Goal: Communication & Community: Answer question/provide support

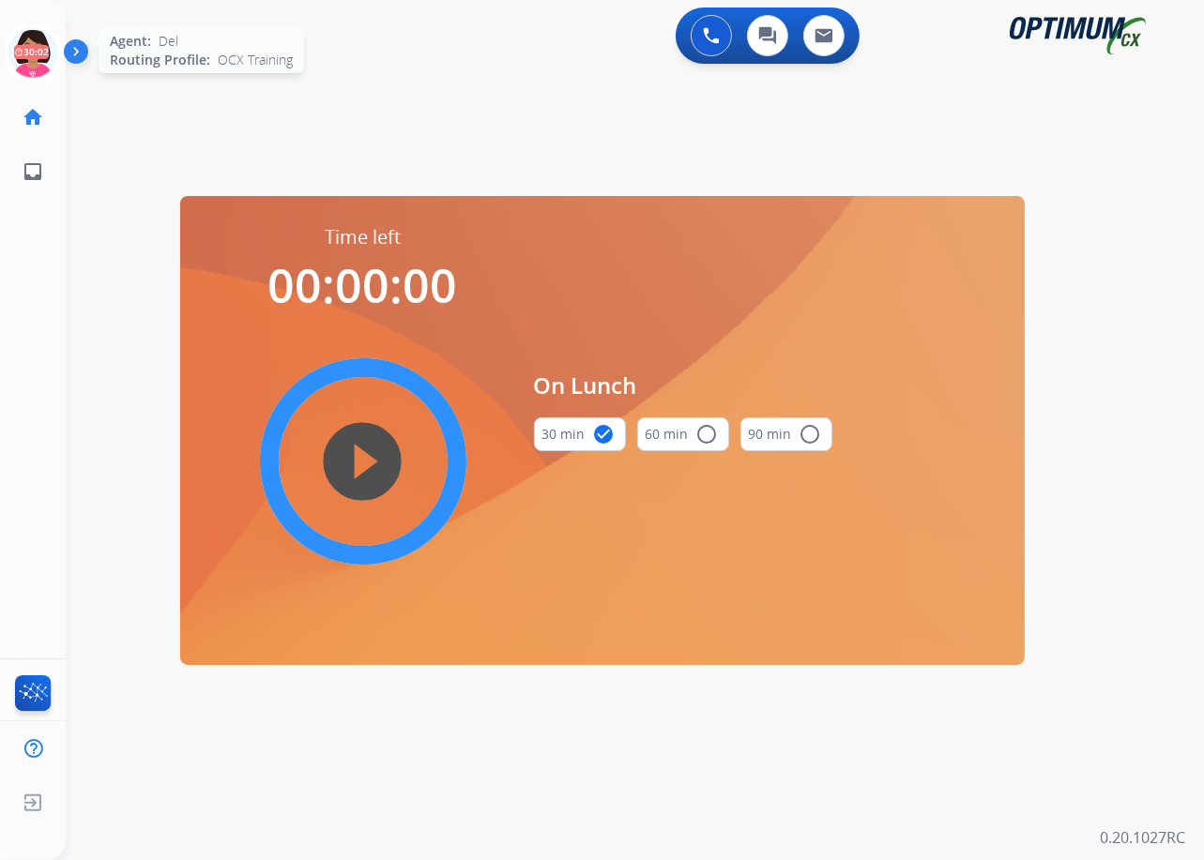
click at [39, 43] on icon at bounding box center [33, 53] width 61 height 61
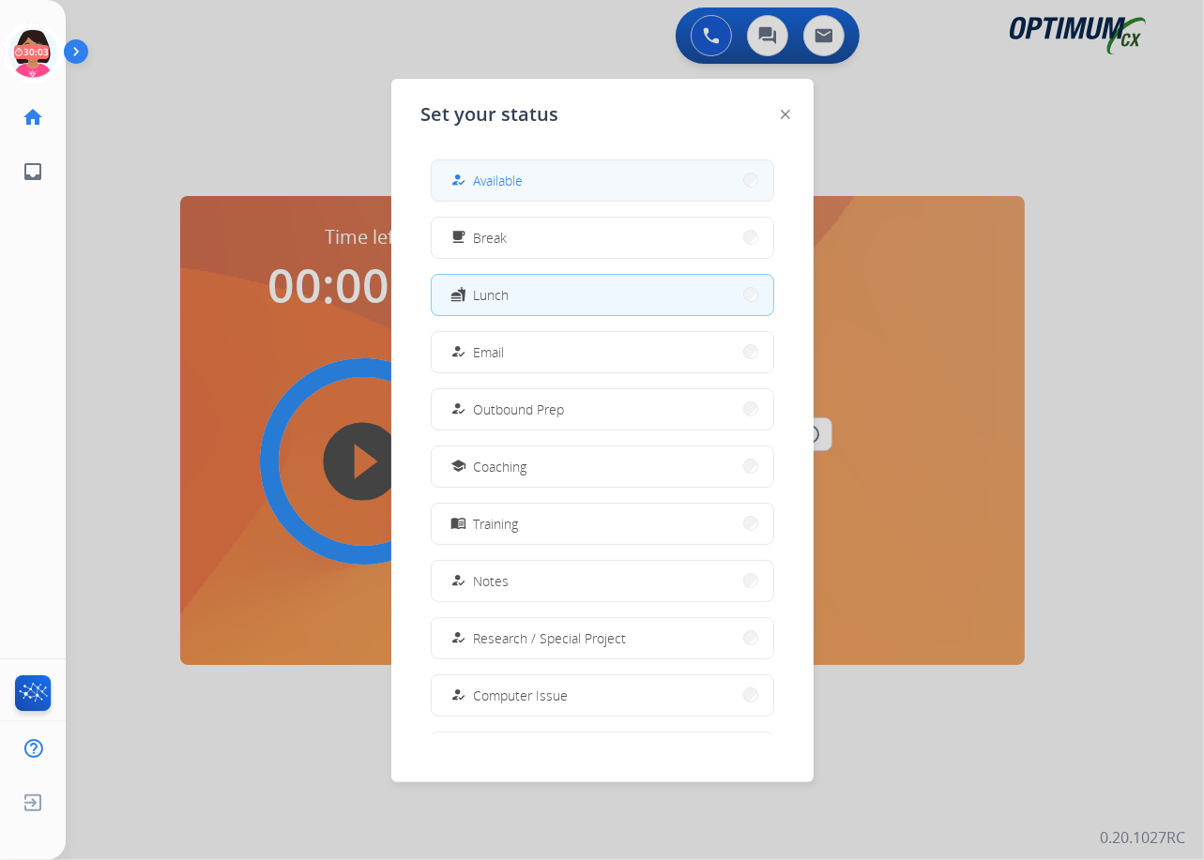
click at [540, 166] on button "how_to_reg Available" at bounding box center [603, 180] width 342 height 40
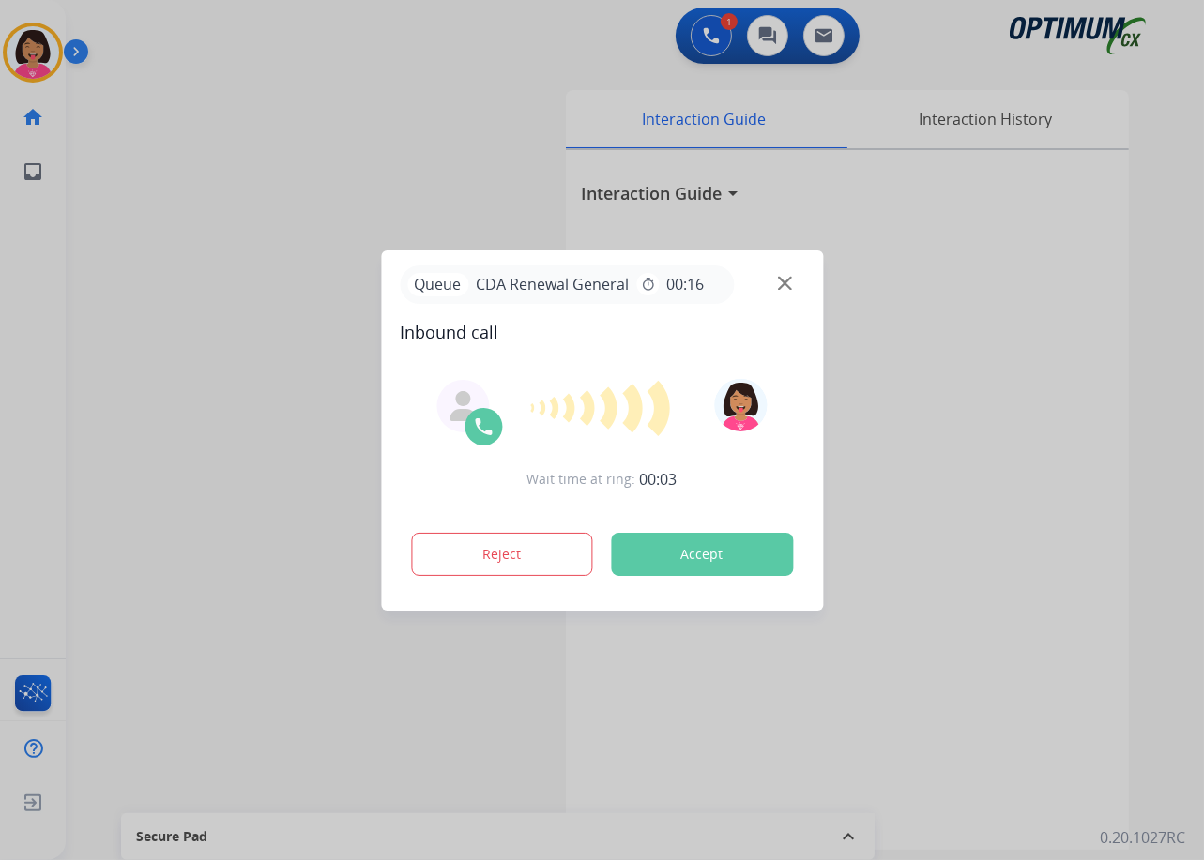
click at [213, 646] on div at bounding box center [602, 430] width 1204 height 860
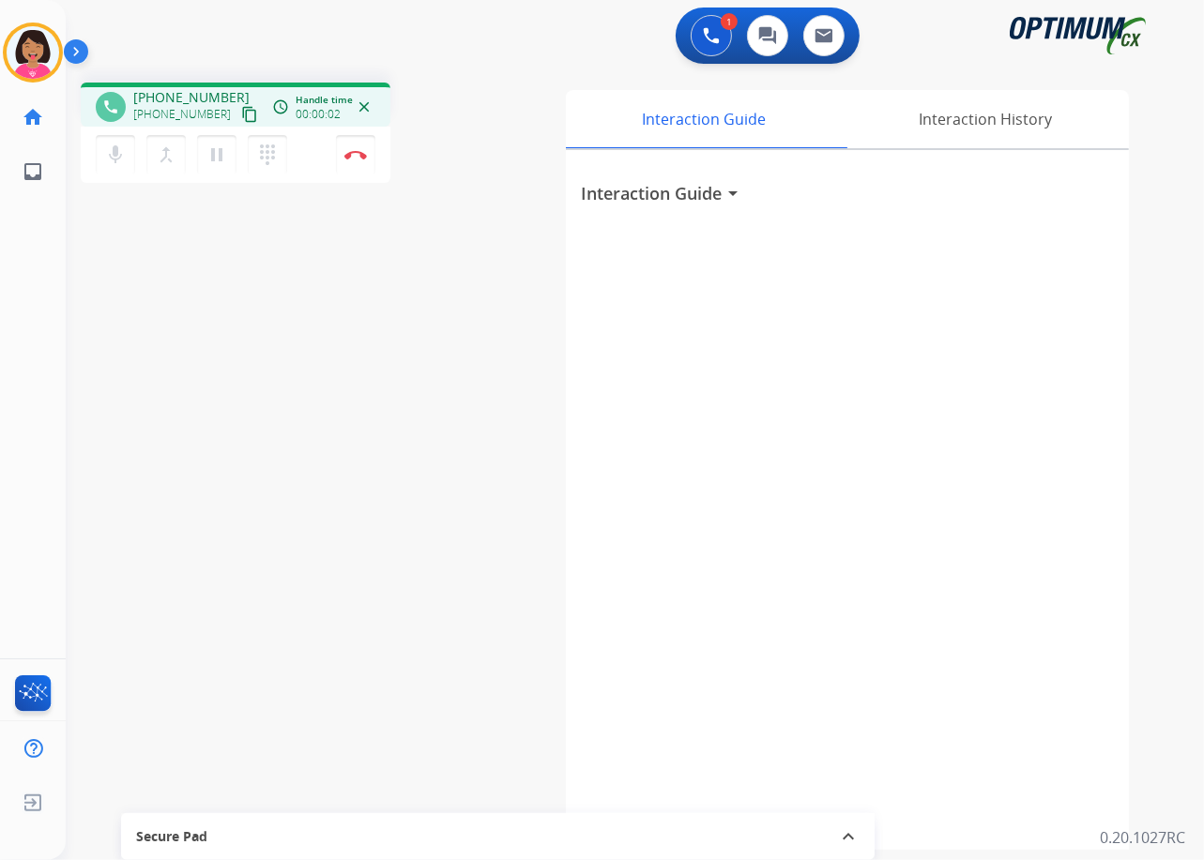
click at [241, 111] on mat-icon "content_copy" at bounding box center [249, 114] width 17 height 17
click at [88, 555] on div "phone [PHONE_NUMBER] [PHONE_NUMBER] content_copy access_time Call metrics Queue…" at bounding box center [612, 459] width 1093 height 782
click at [358, 157] on img at bounding box center [355, 154] width 23 height 9
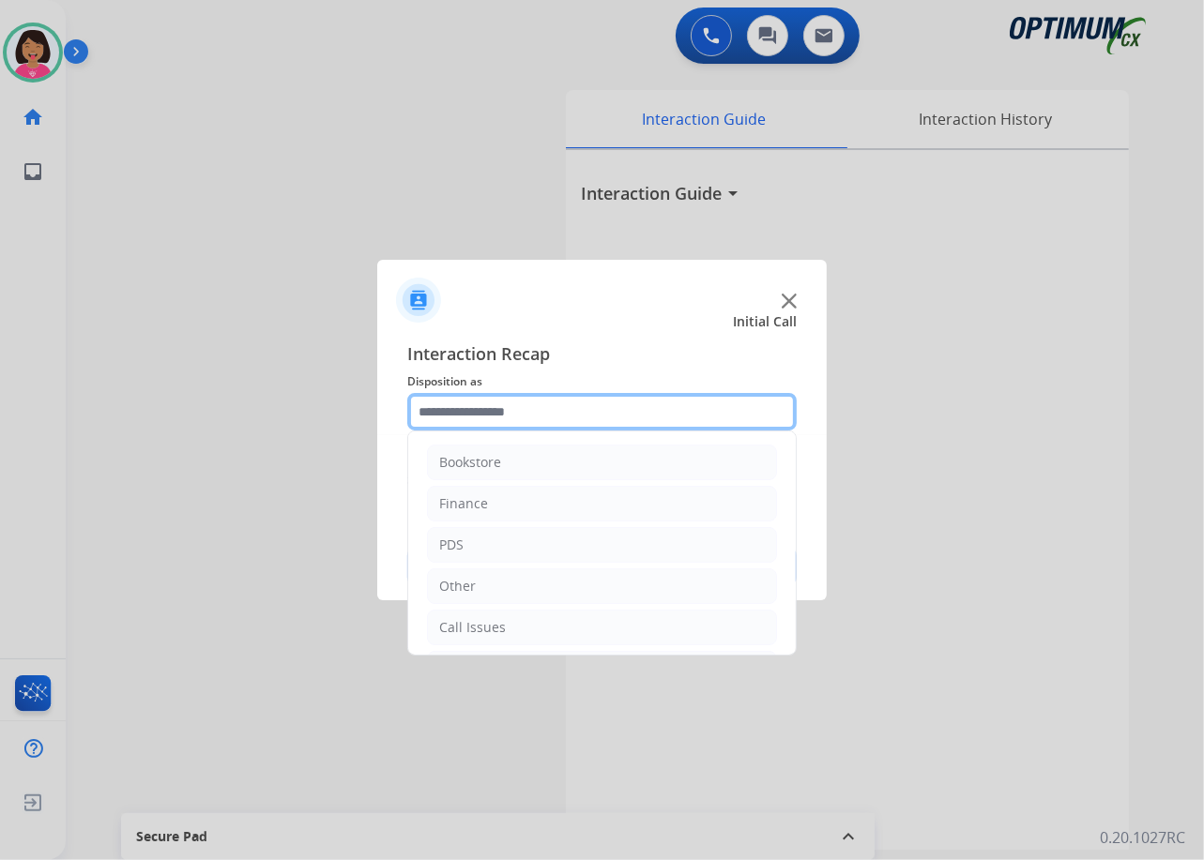
click at [523, 418] on input "text" at bounding box center [601, 412] width 389 height 38
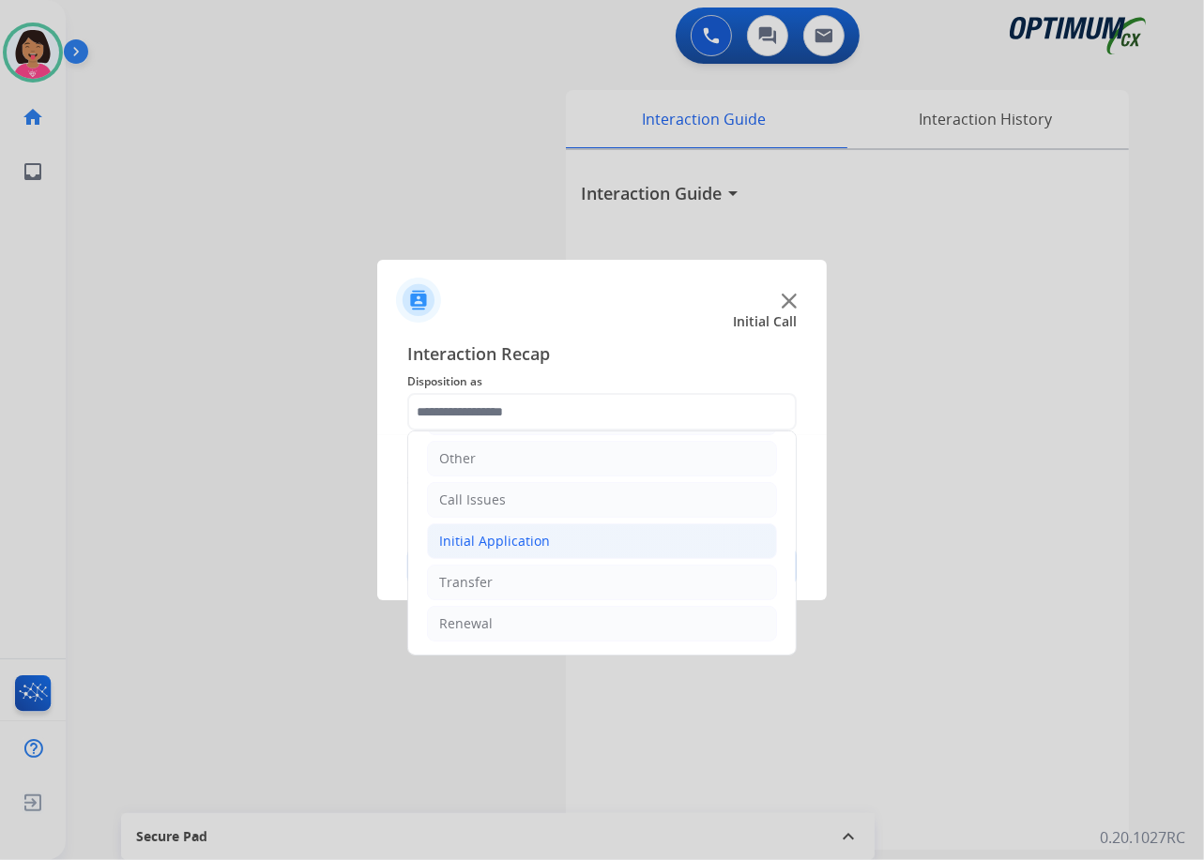
click at [534, 537] on div "Initial Application" at bounding box center [494, 541] width 111 height 19
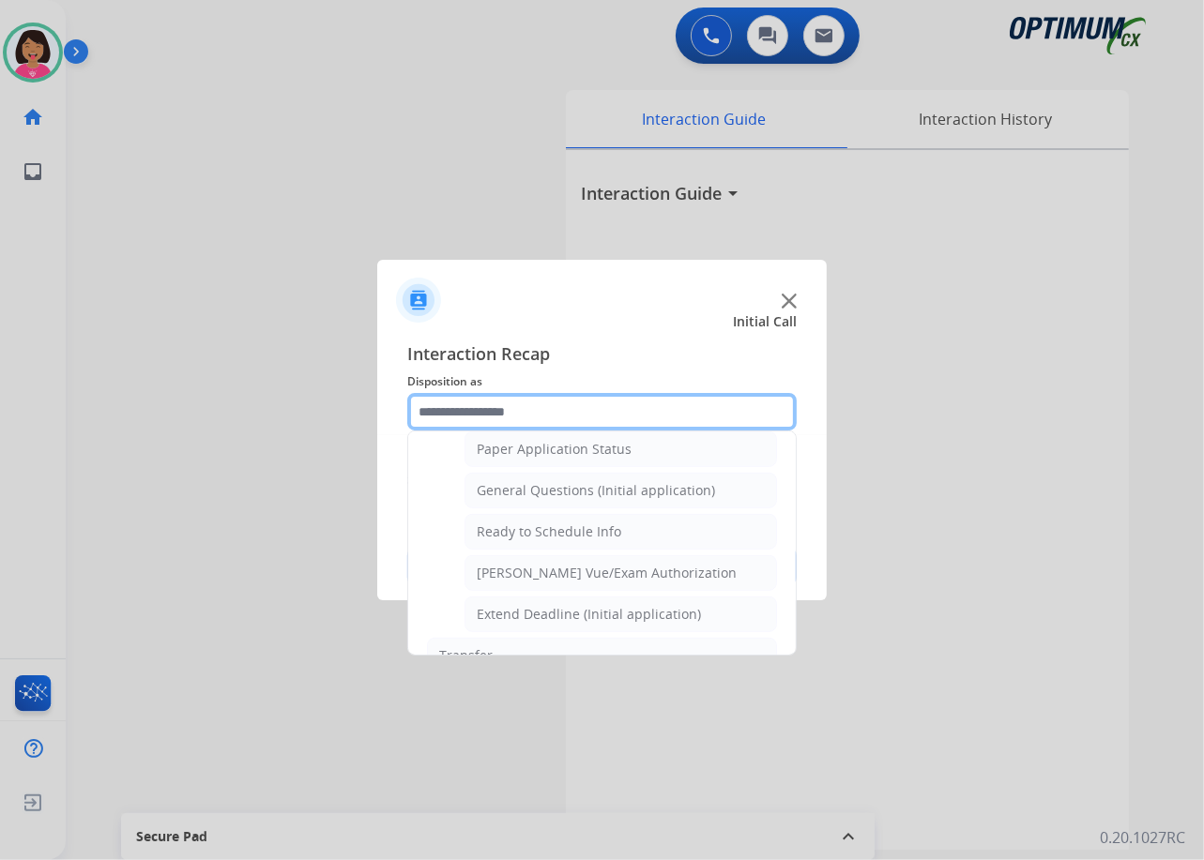
scroll to position [1061, 0]
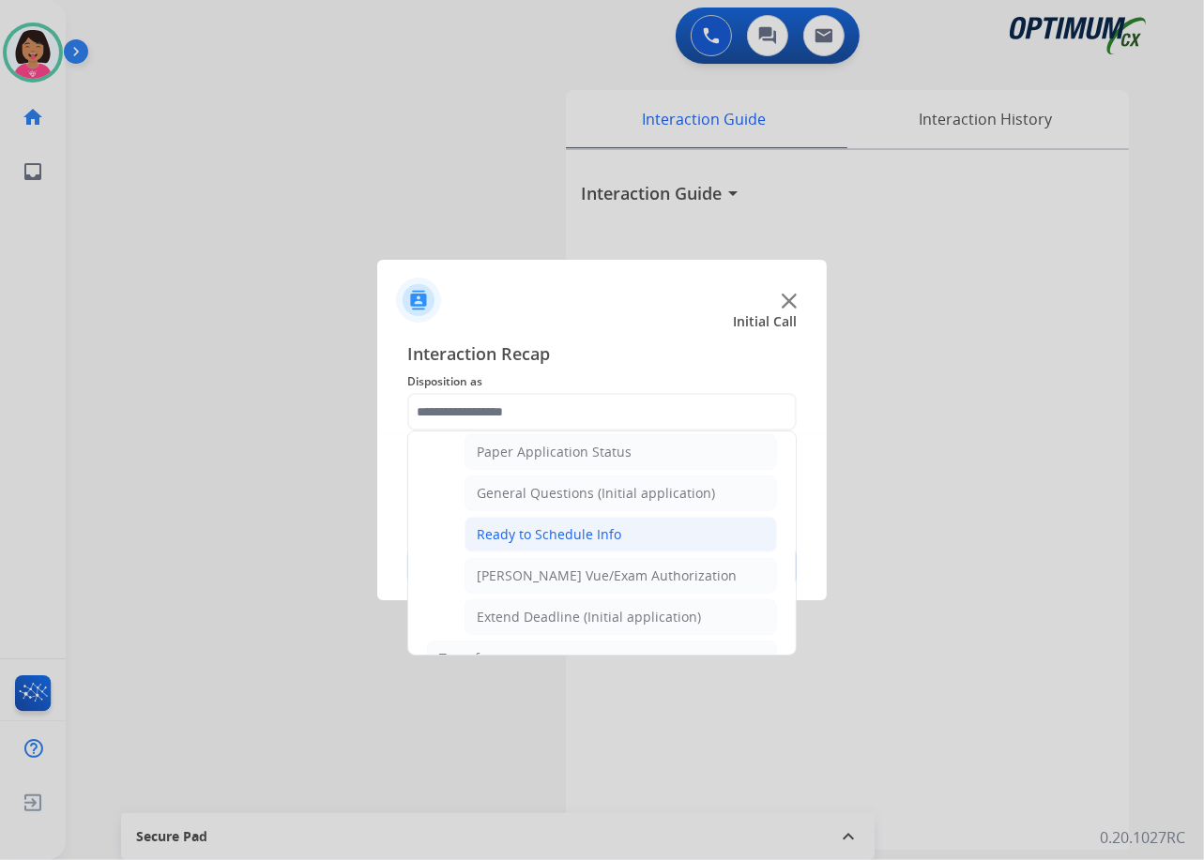
click at [534, 537] on div "Ready to Schedule Info" at bounding box center [549, 534] width 144 height 19
type input "**********"
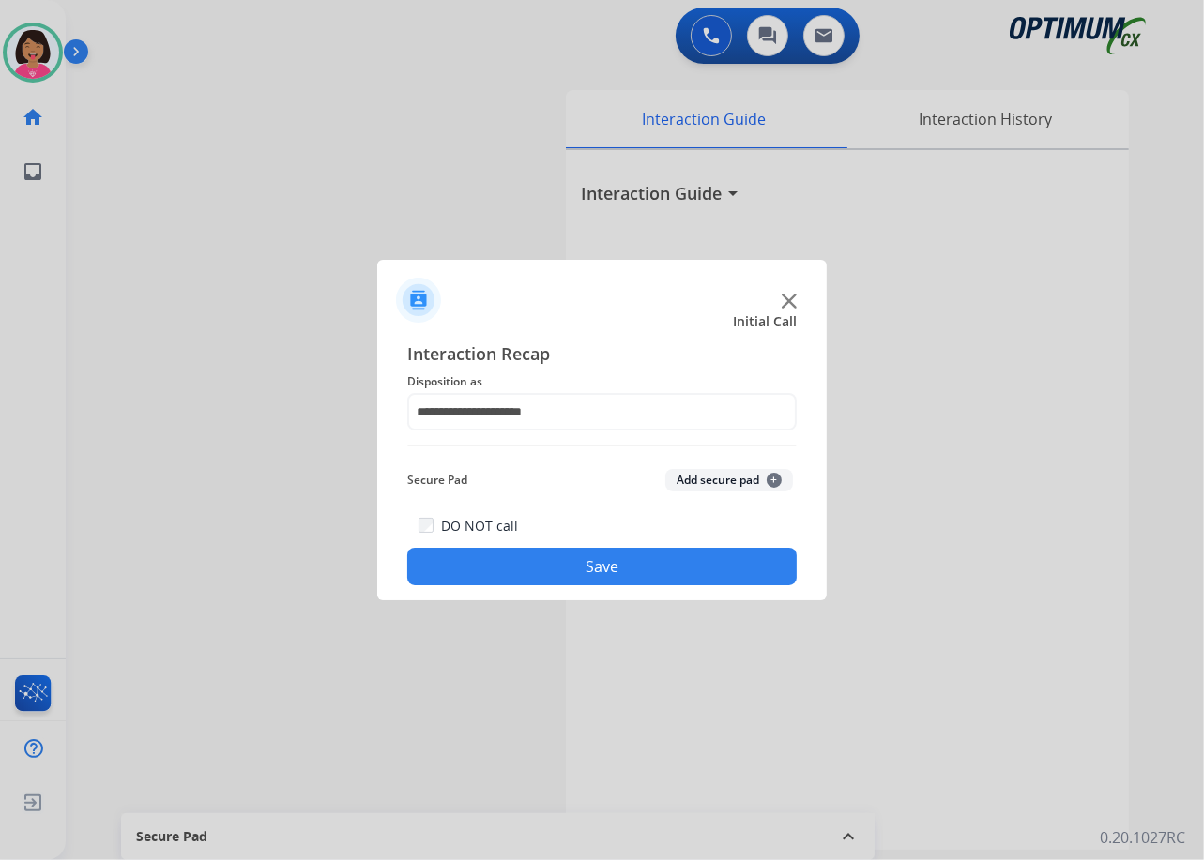
click at [538, 557] on button "Save" at bounding box center [601, 567] width 389 height 38
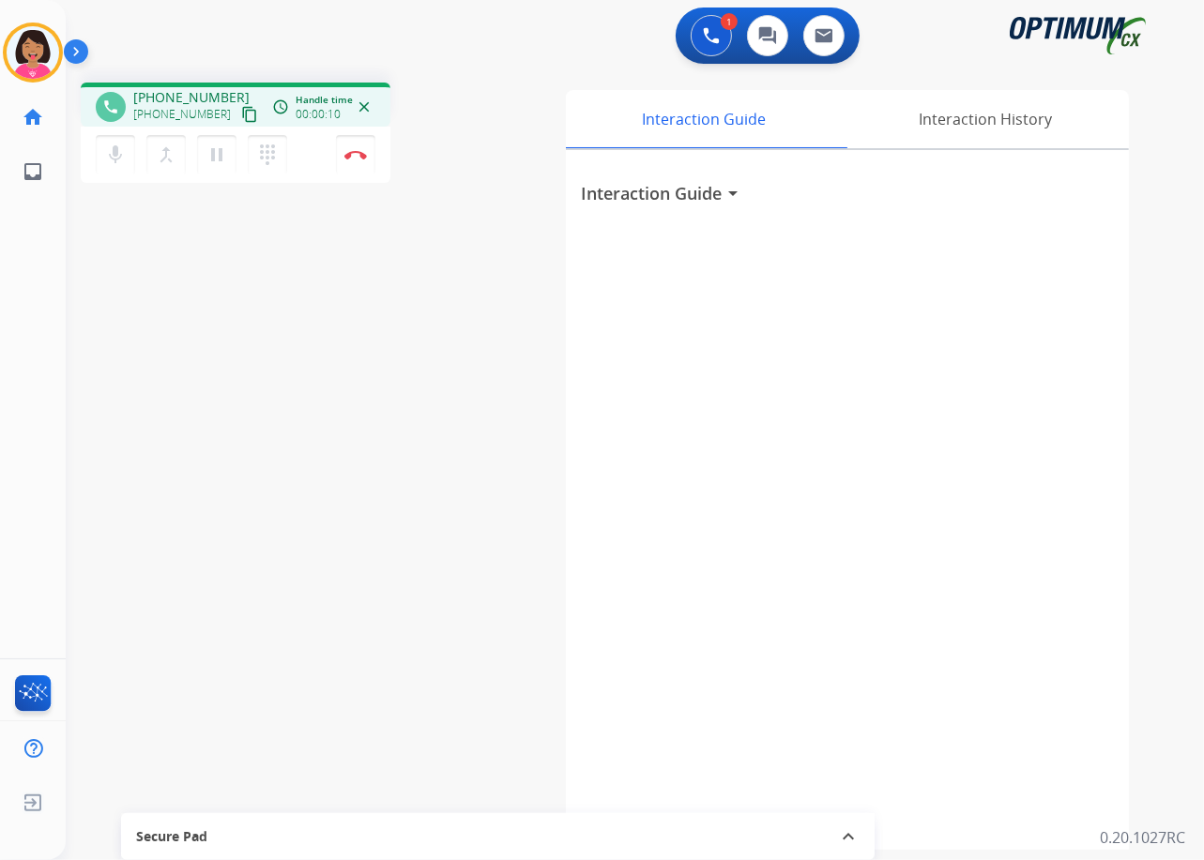
click at [98, 214] on div "phone [PHONE_NUMBER] [PHONE_NUMBER] content_copy access_time Call metrics Queue…" at bounding box center [612, 459] width 1093 height 782
click at [238, 122] on button "content_copy" at bounding box center [249, 114] width 23 height 23
click at [99, 569] on div "phone [PHONE_NUMBER] [PHONE_NUMBER] content_copy access_time Call metrics Queue…" at bounding box center [612, 459] width 1093 height 782
click at [343, 162] on button "Disconnect" at bounding box center [355, 154] width 39 height 39
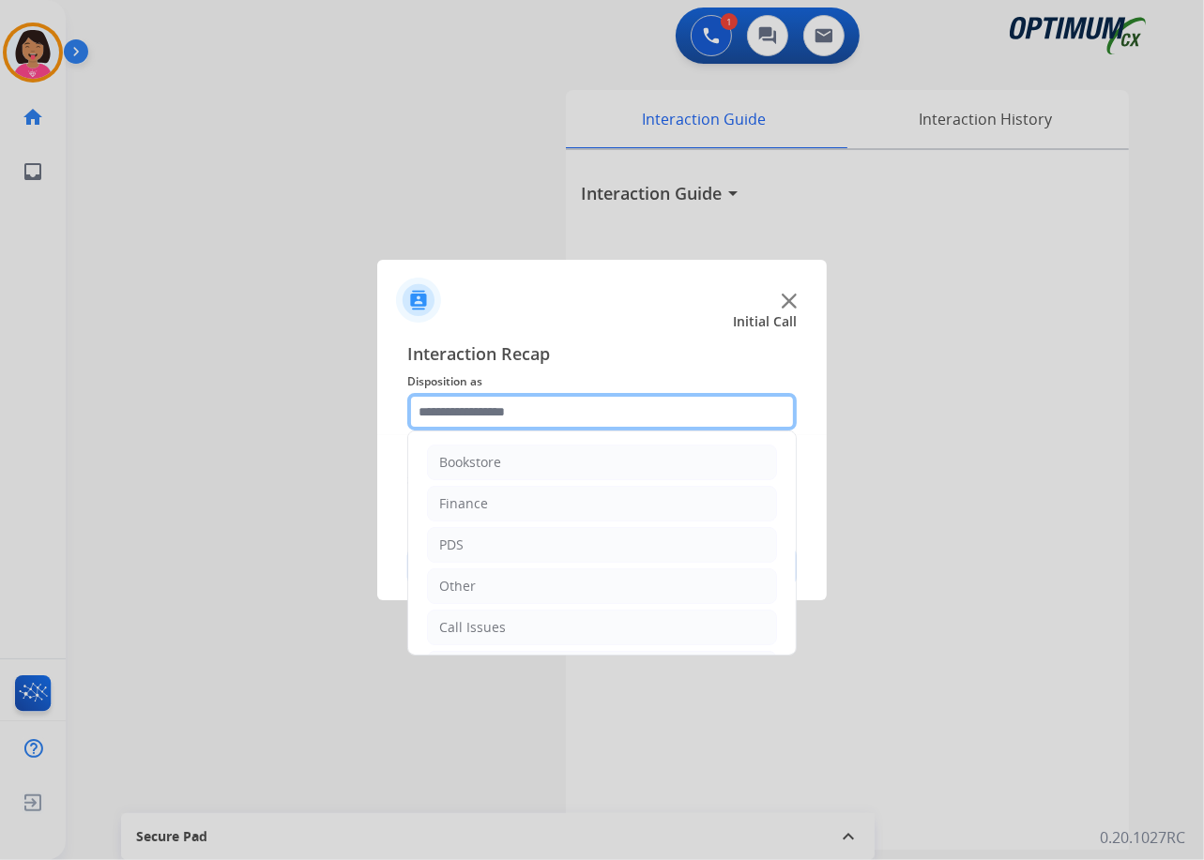
click at [570, 409] on input "text" at bounding box center [601, 412] width 389 height 38
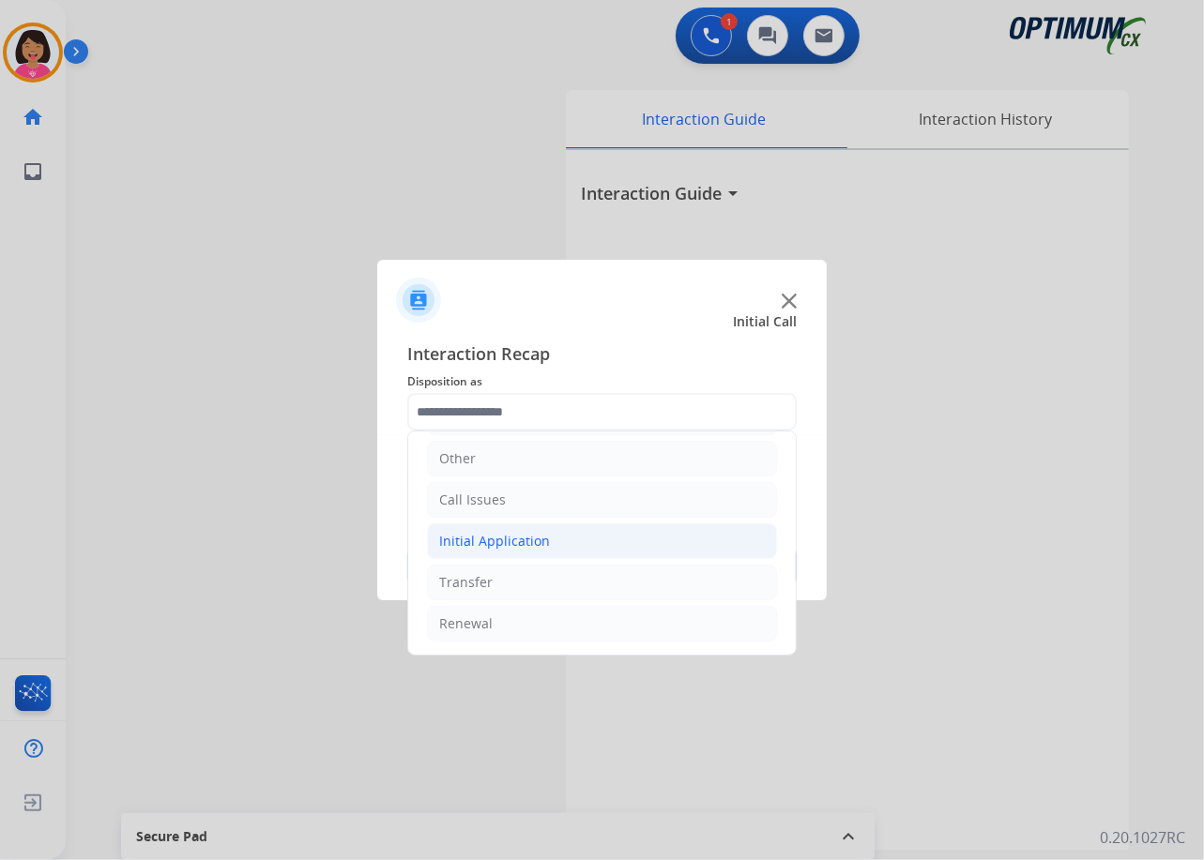
click at [590, 536] on li "Initial Application" at bounding box center [602, 542] width 350 height 36
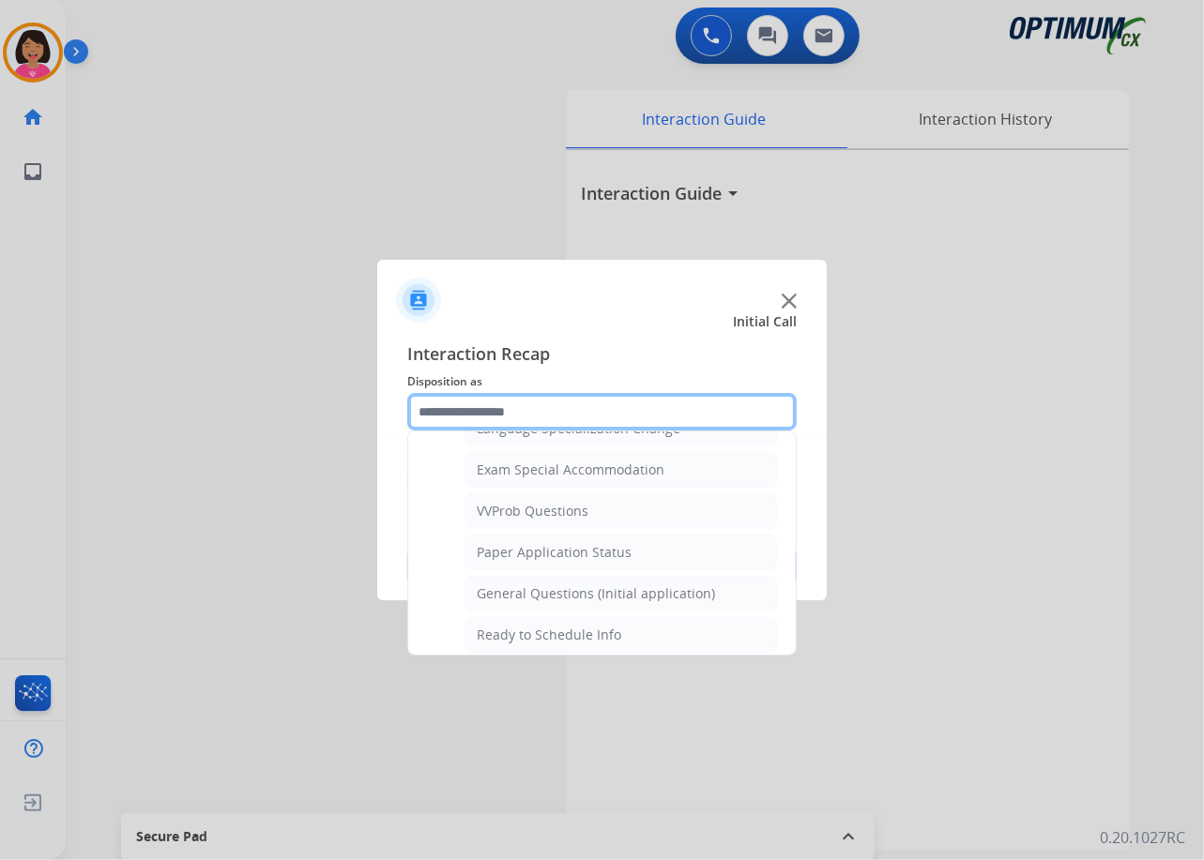
scroll to position [937, 0]
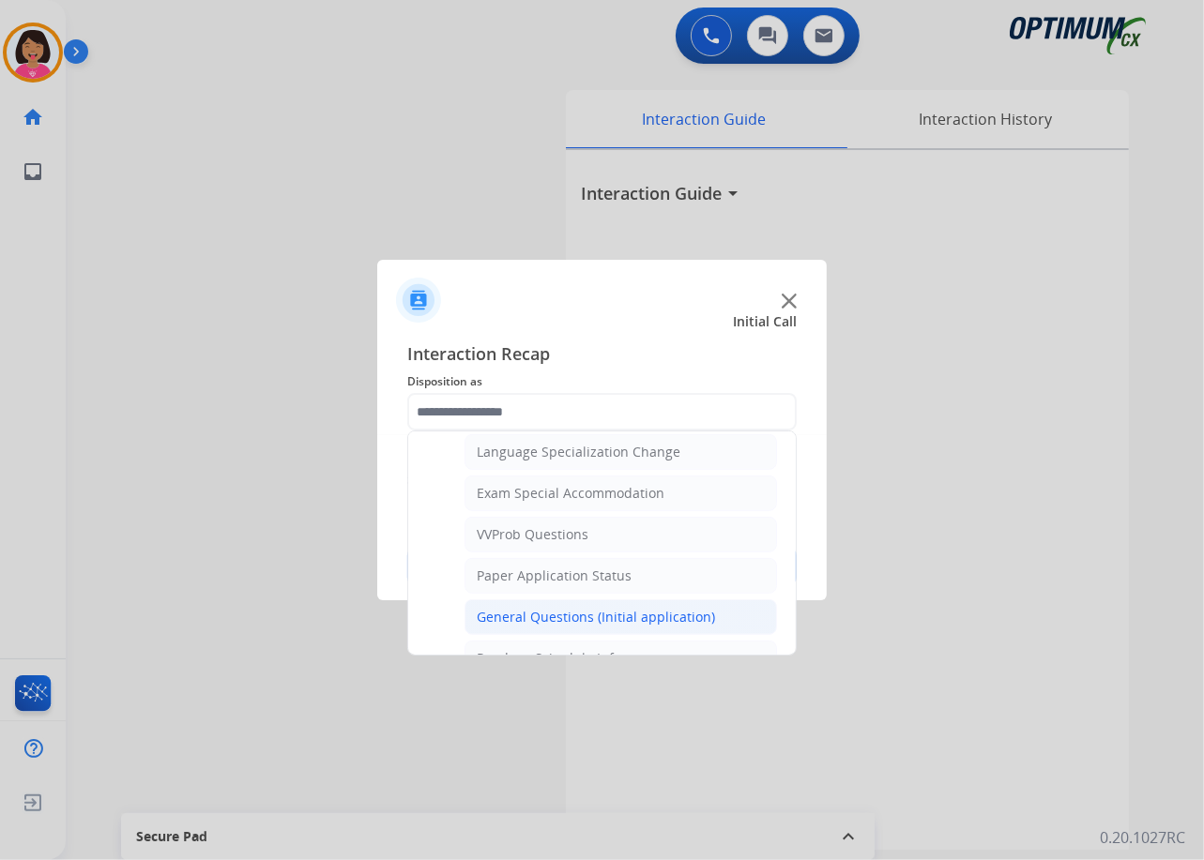
click at [591, 608] on li "General Questions (Initial application)" at bounding box center [620, 618] width 312 height 36
type input "**********"
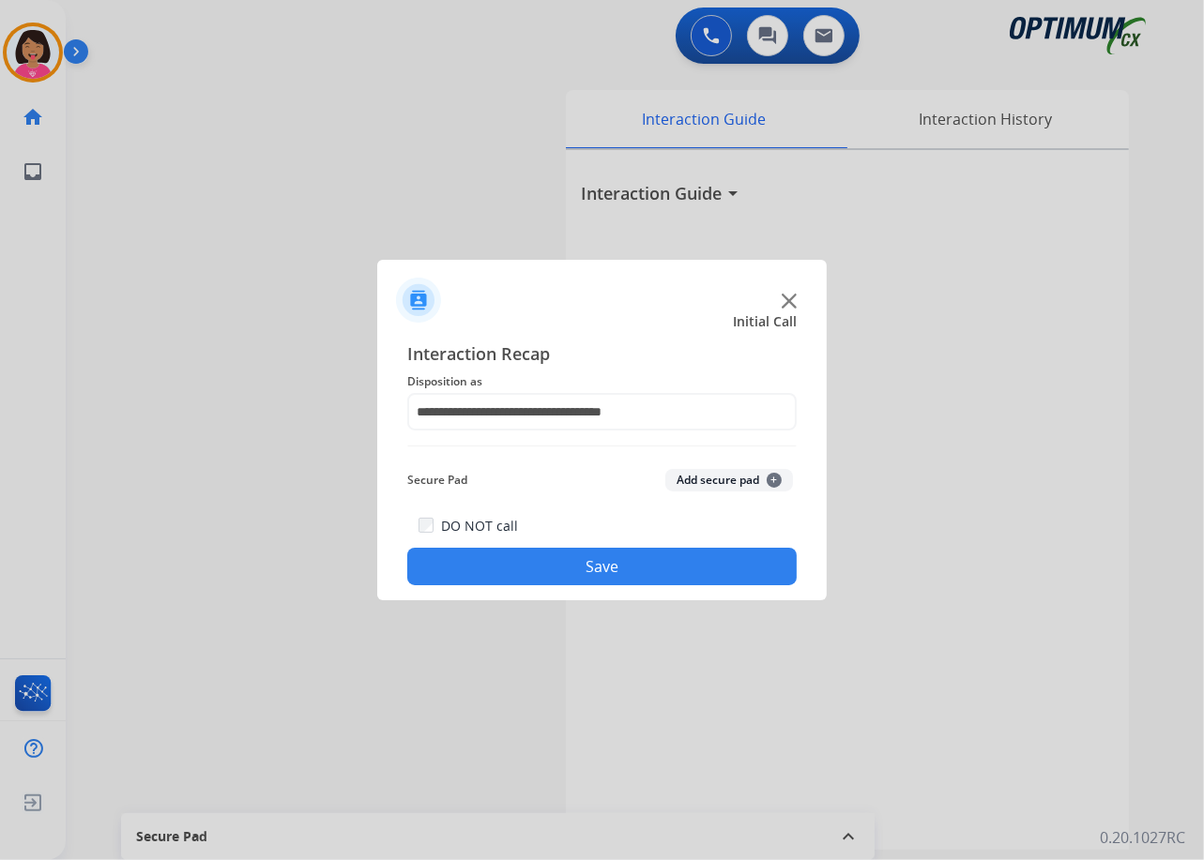
click at [582, 582] on button "Save" at bounding box center [601, 567] width 389 height 38
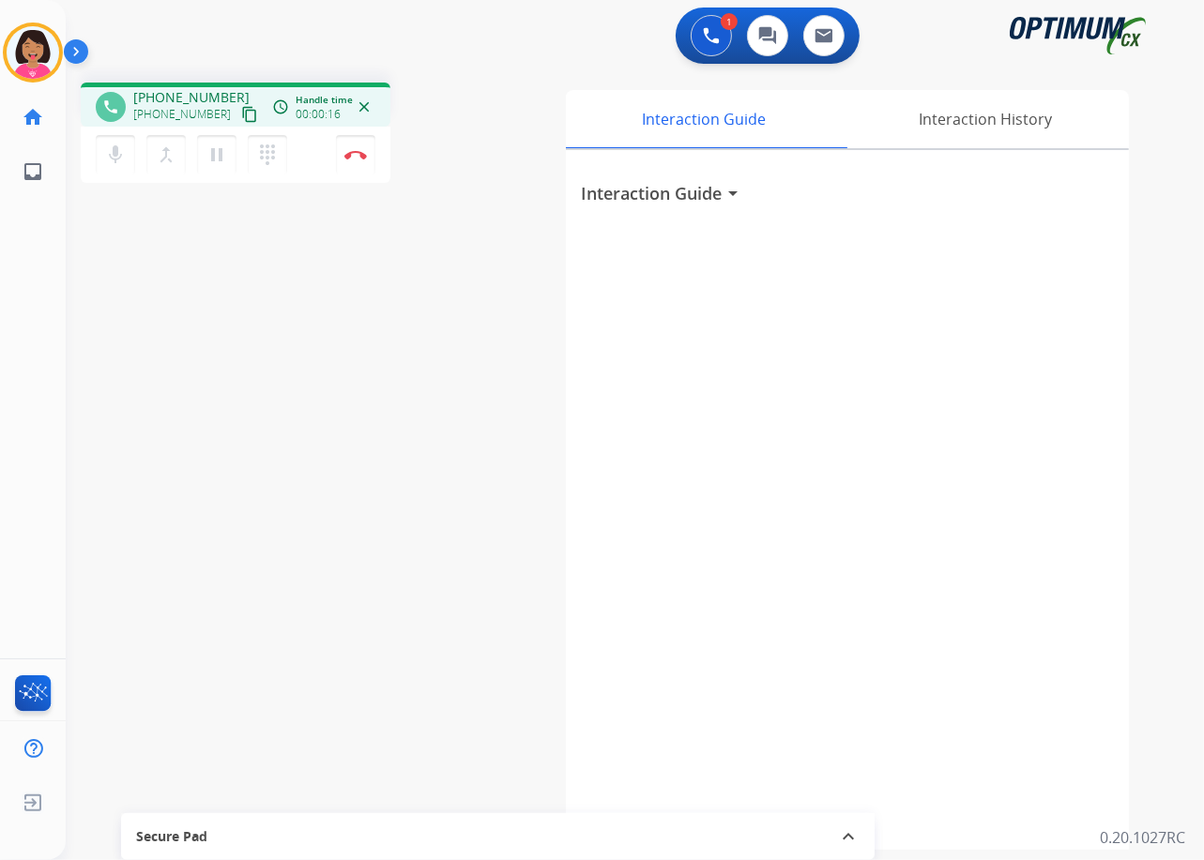
click at [238, 103] on button "content_copy" at bounding box center [249, 114] width 23 height 23
click at [86, 662] on div "phone [PHONE_NUMBER] [PHONE_NUMBER] content_copy access_time Call metrics Queue…" at bounding box center [612, 459] width 1093 height 782
click at [356, 157] on img at bounding box center [355, 154] width 23 height 9
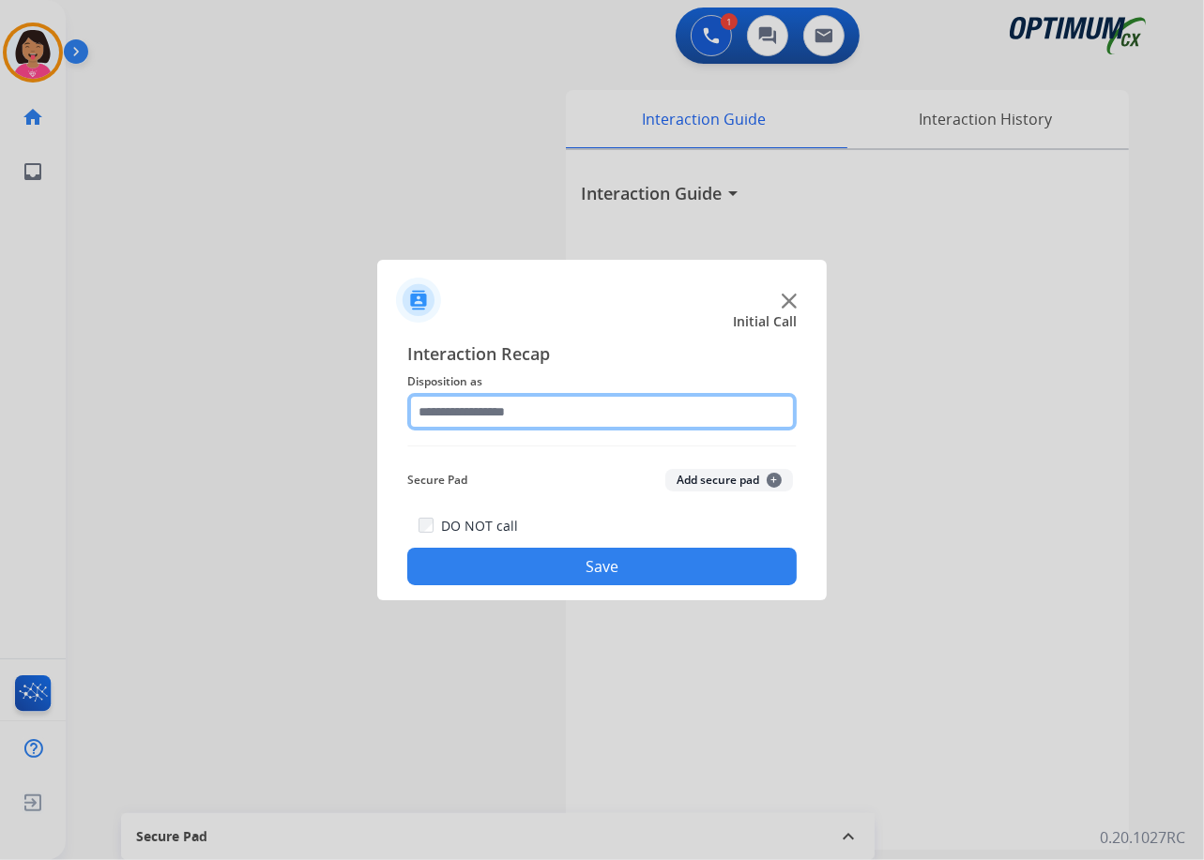
click at [495, 406] on input "text" at bounding box center [601, 412] width 389 height 38
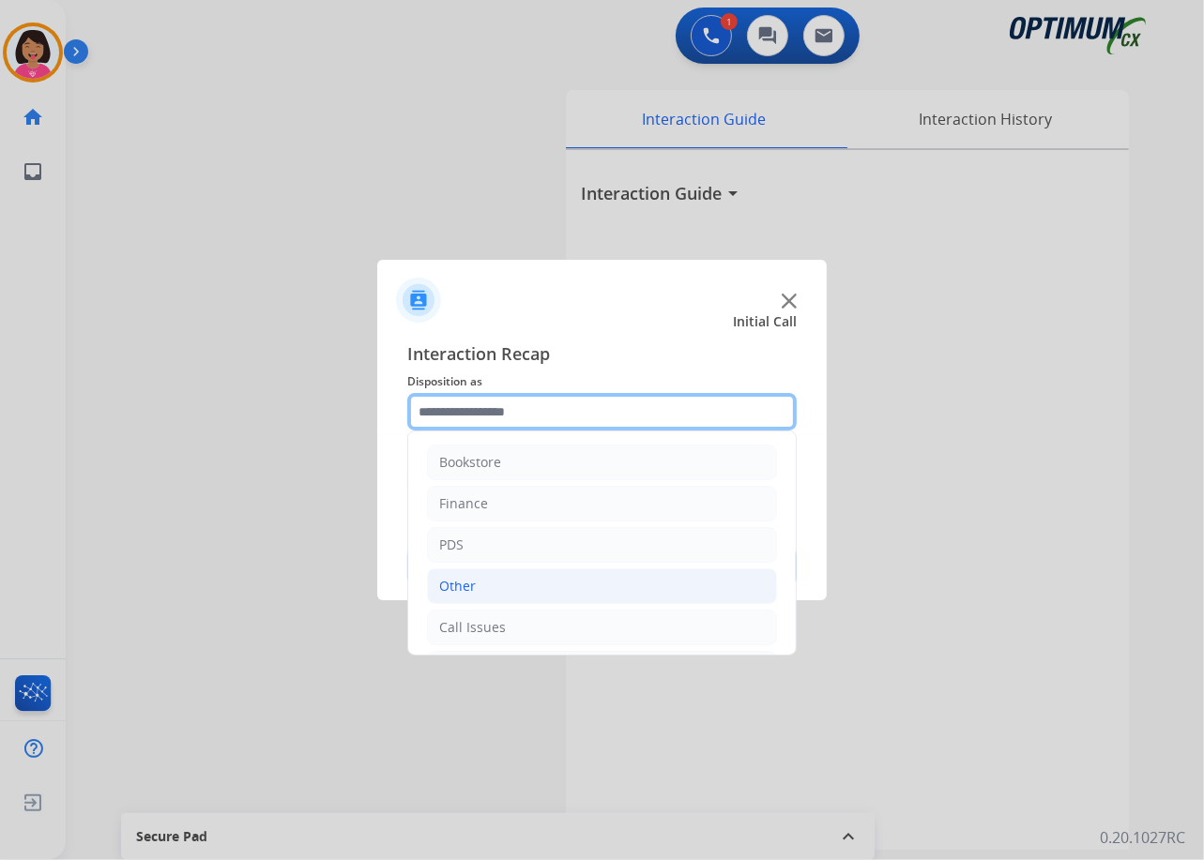
scroll to position [129, 0]
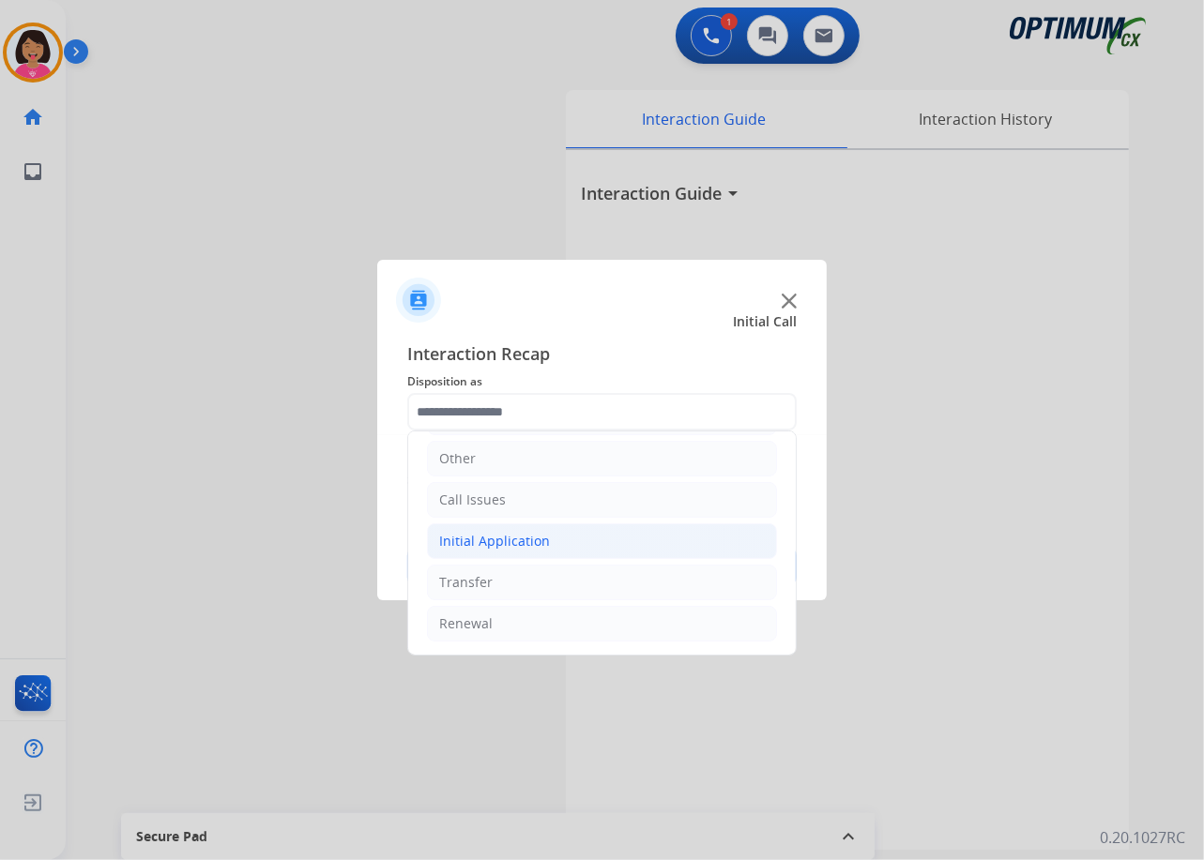
click at [507, 537] on div "Initial Application" at bounding box center [494, 541] width 111 height 19
click at [523, 593] on li "Credential Resend (Initial application)" at bounding box center [620, 582] width 312 height 36
type input "**********"
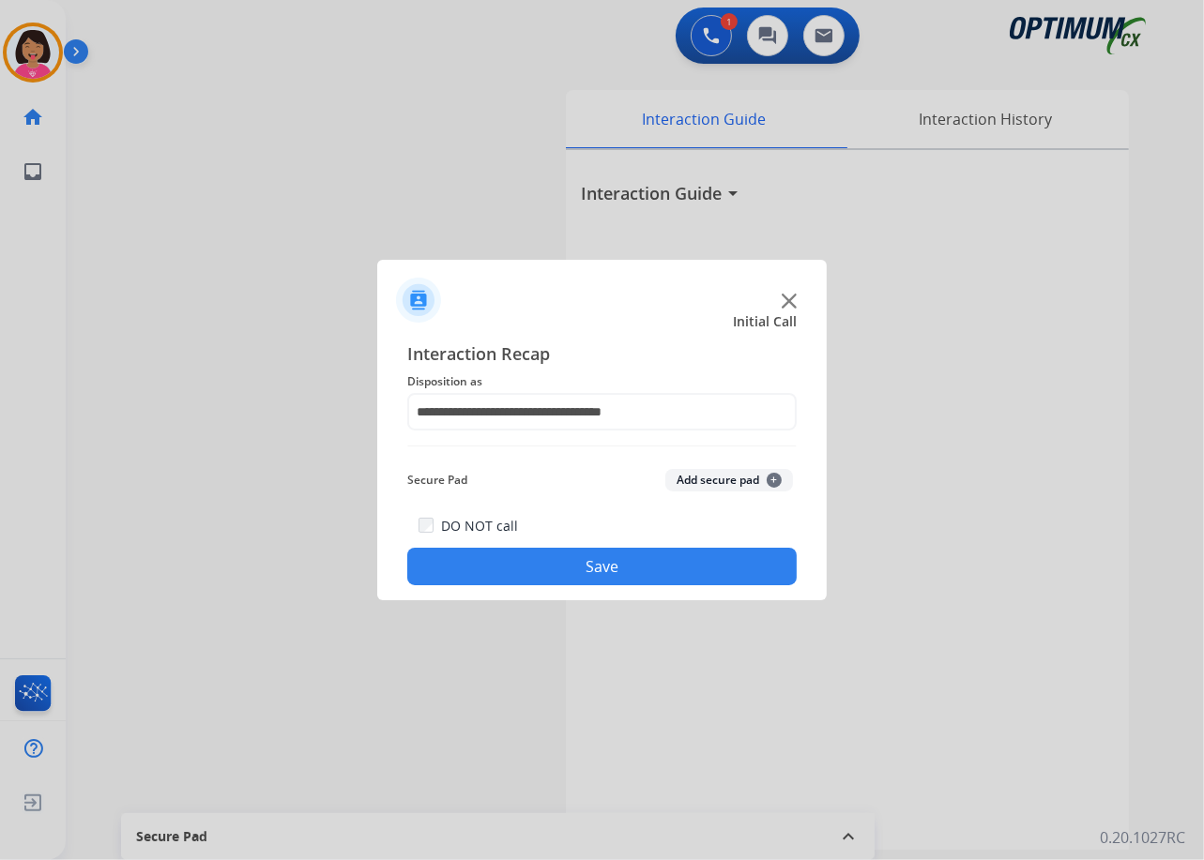
click at [531, 581] on button "Save" at bounding box center [601, 567] width 389 height 38
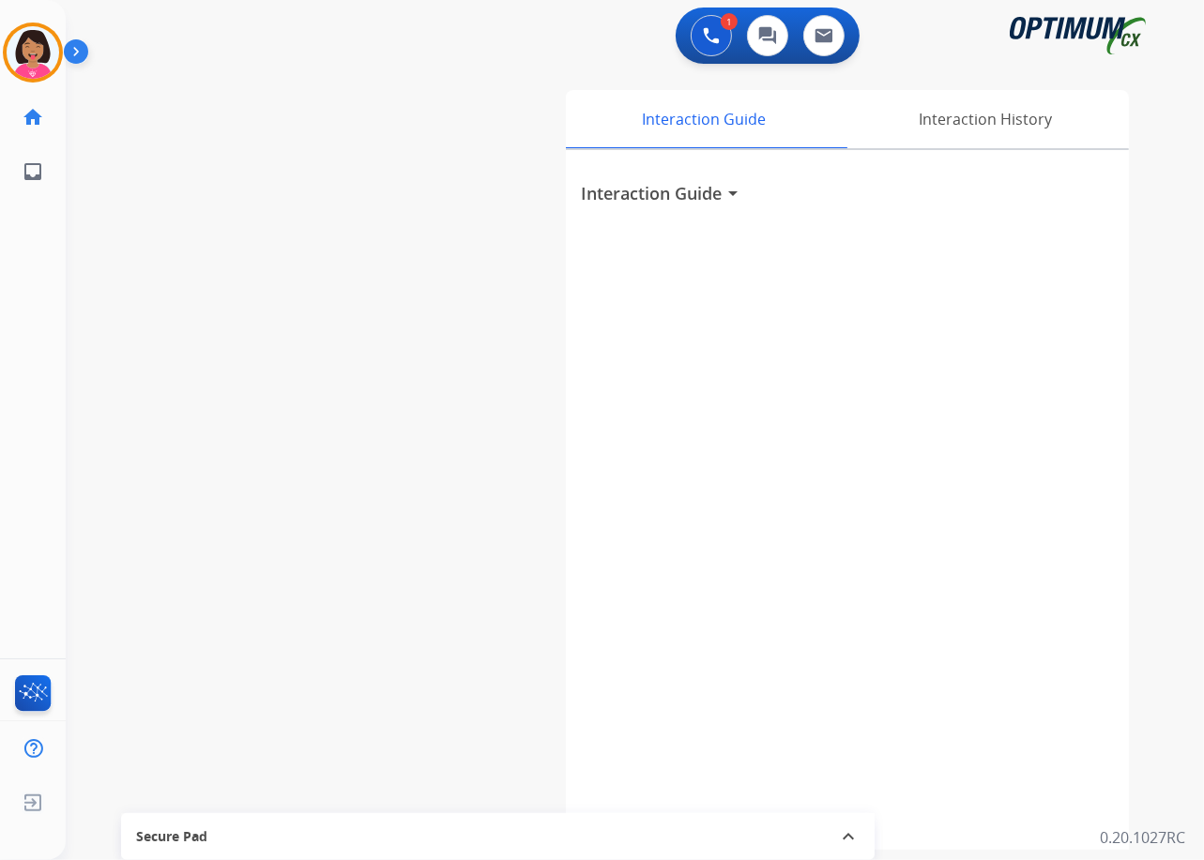
click at [1161, 531] on div "1 Voice Interactions 0 Chat Interactions 0 Email Interactions swap_horiz Break …" at bounding box center [635, 430] width 1138 height 860
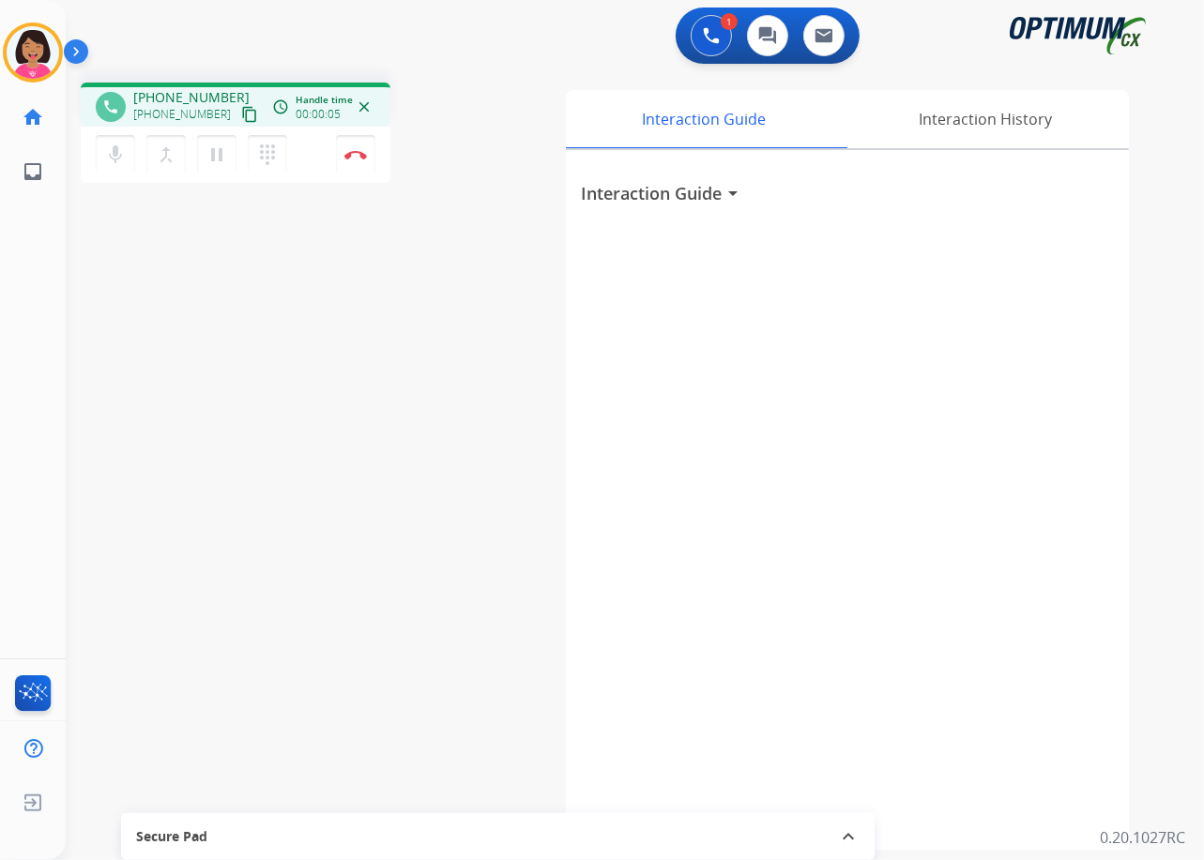
click at [43, 346] on div "Del Busy Edit Avatar Agent: [PERSON_NAME] Profile: OCX Training home Home Home …" at bounding box center [33, 430] width 66 height 860
click at [247, 113] on div "phone [PHONE_NUMBER] [PHONE_NUMBER] content_copy access_time Call metrics Queue…" at bounding box center [236, 107] width 280 height 17
click at [240, 113] on div "[PHONE_NUMBER] content_copy" at bounding box center [197, 114] width 128 height 23
click at [241, 106] on mat-icon "content_copy" at bounding box center [249, 114] width 17 height 17
click at [86, 654] on div "phone [PHONE_NUMBER] [PHONE_NUMBER] content_copy access_time Call metrics Queue…" at bounding box center [612, 459] width 1093 height 782
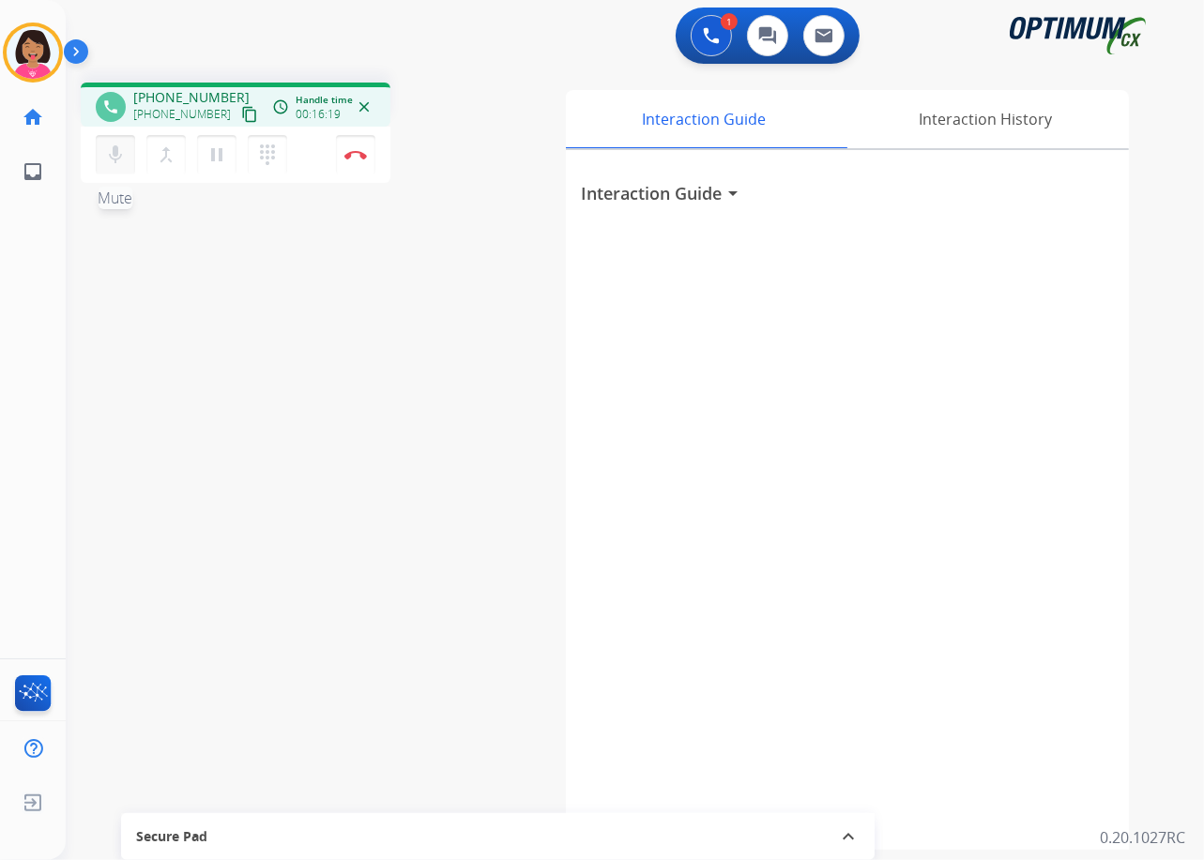
click at [108, 147] on mat-icon "mic" at bounding box center [115, 155] width 23 height 23
click at [116, 158] on mat-icon "mic_off" at bounding box center [115, 155] width 23 height 23
click at [79, 606] on div "phone [PHONE_NUMBER] [PHONE_NUMBER] content_copy access_time Call metrics Queue…" at bounding box center [612, 459] width 1093 height 782
click at [355, 165] on button "Disconnect" at bounding box center [355, 154] width 39 height 39
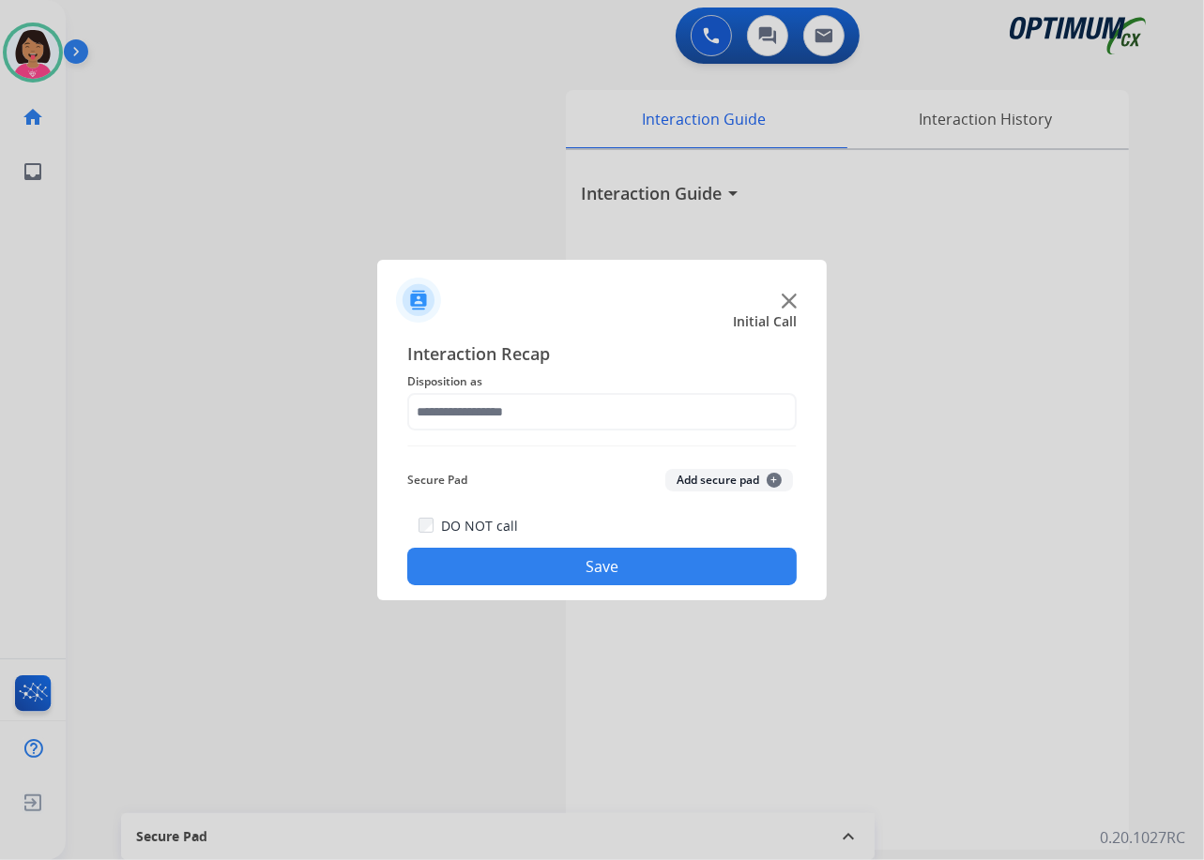
click at [724, 732] on div at bounding box center [602, 430] width 1204 height 860
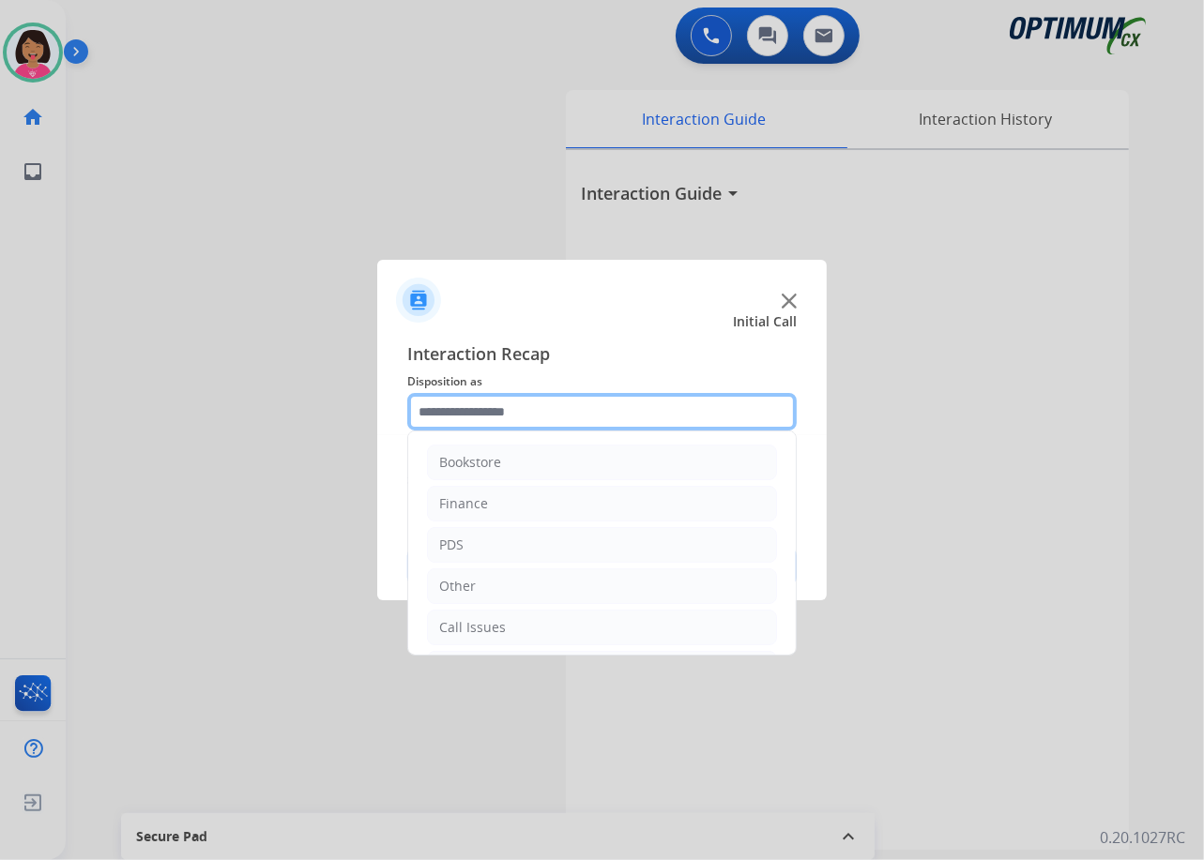
click at [550, 394] on input "text" at bounding box center [601, 412] width 389 height 38
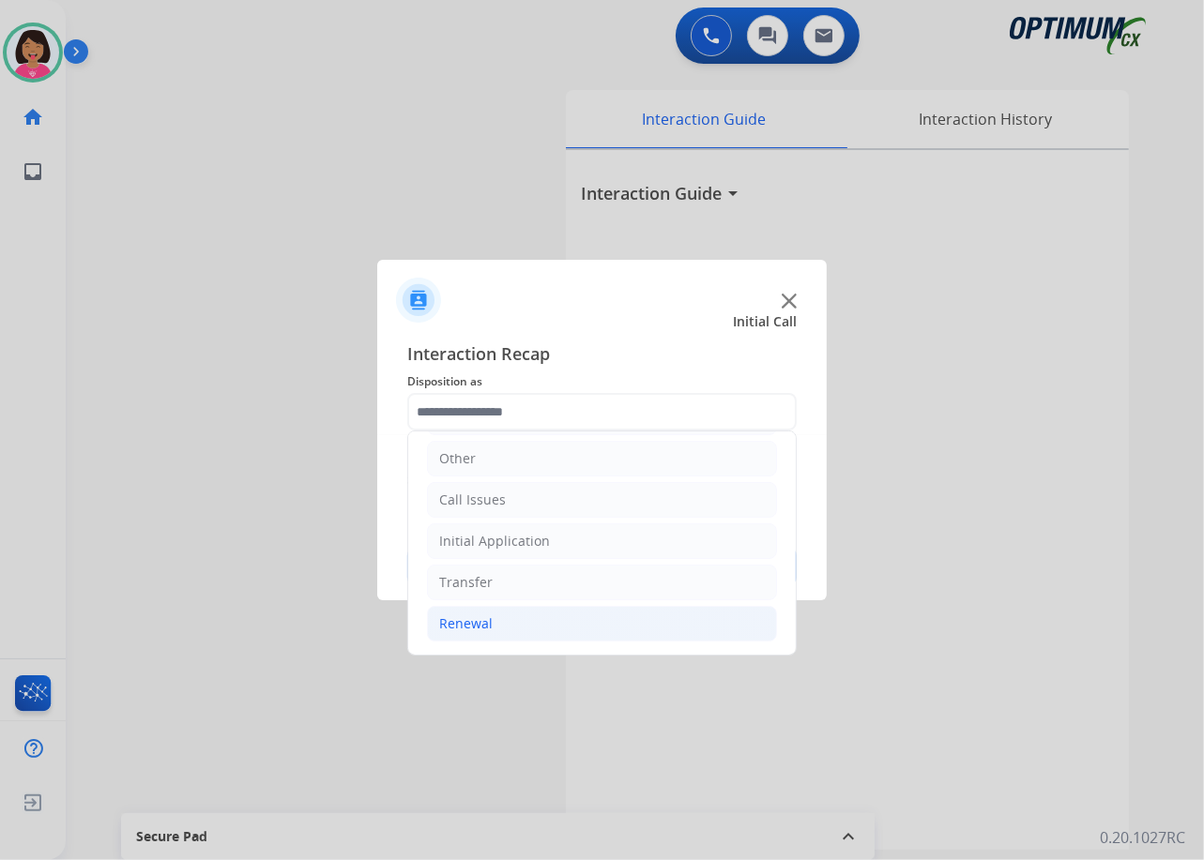
click at [564, 628] on li "Renewal" at bounding box center [602, 624] width 350 height 36
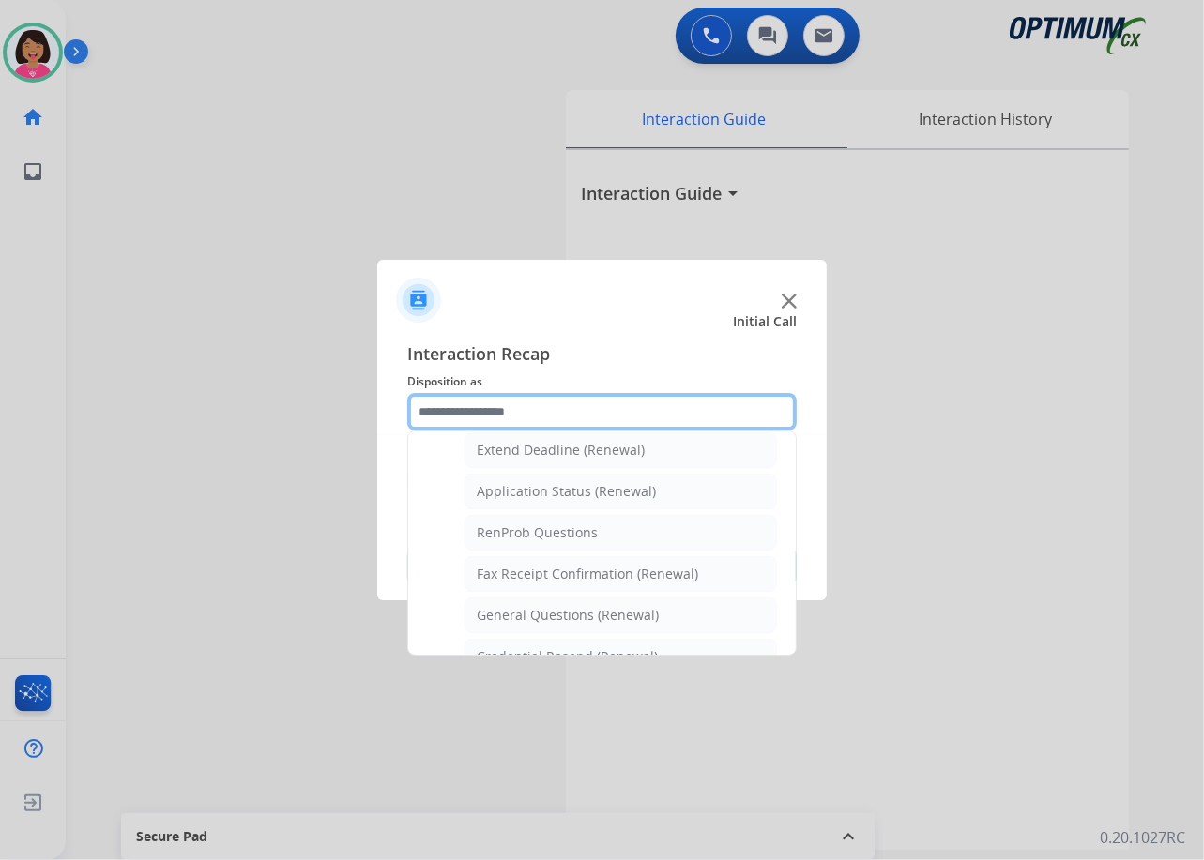
scroll to position [423, 0]
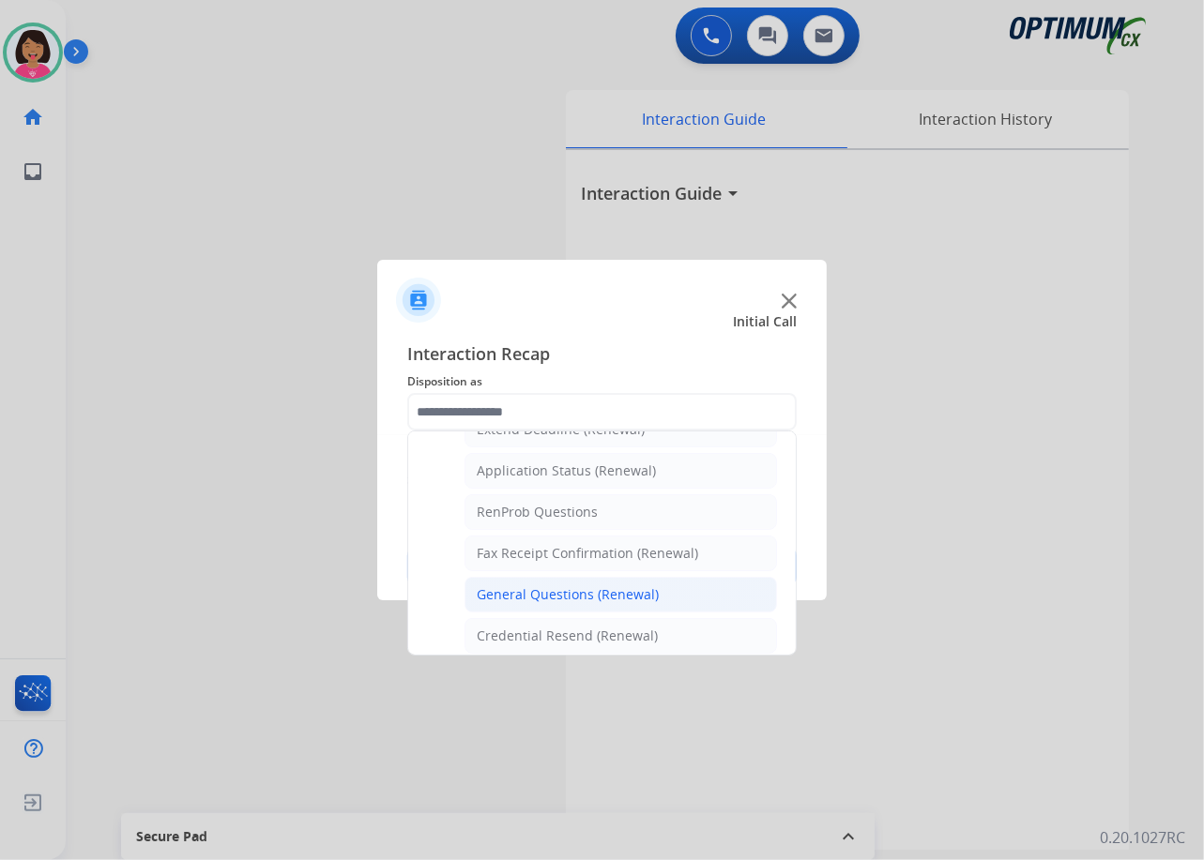
click at [578, 596] on div "General Questions (Renewal)" at bounding box center [568, 594] width 182 height 19
type input "**********"
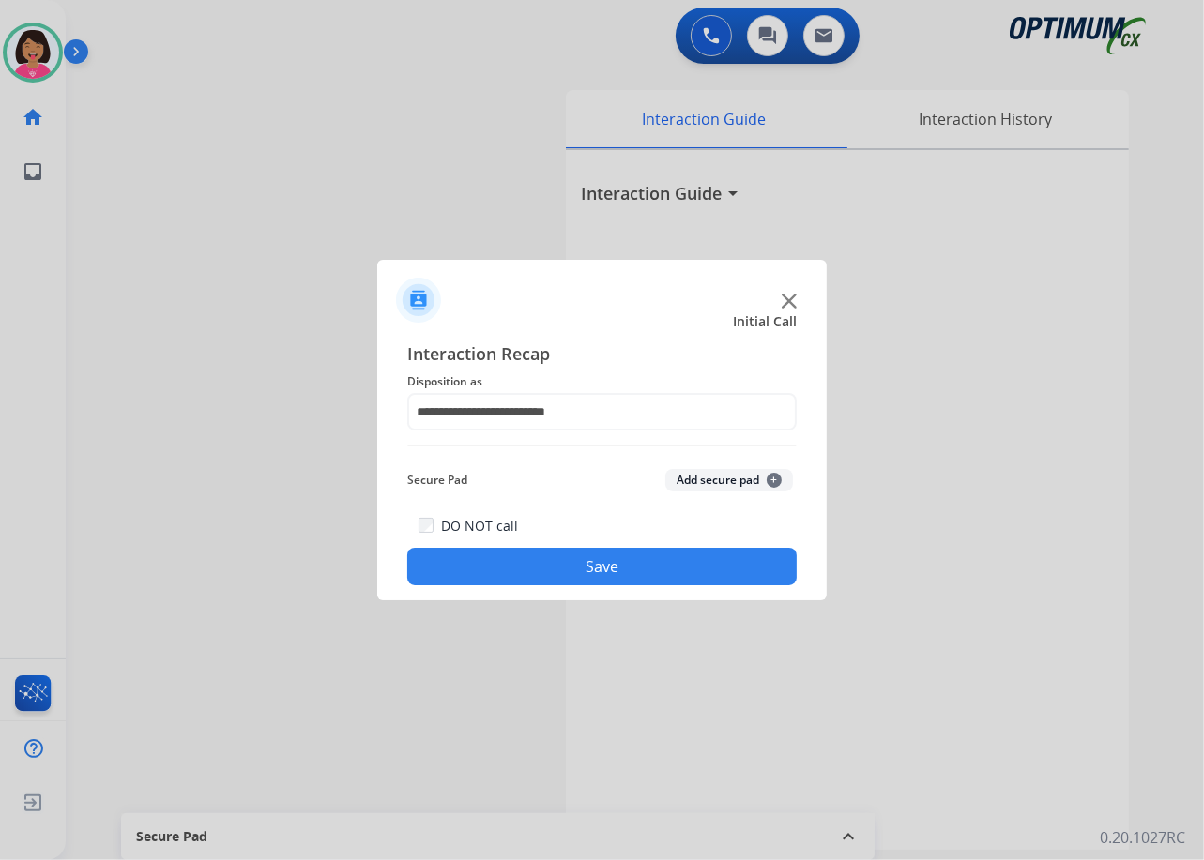
click at [571, 568] on button "Save" at bounding box center [601, 567] width 389 height 38
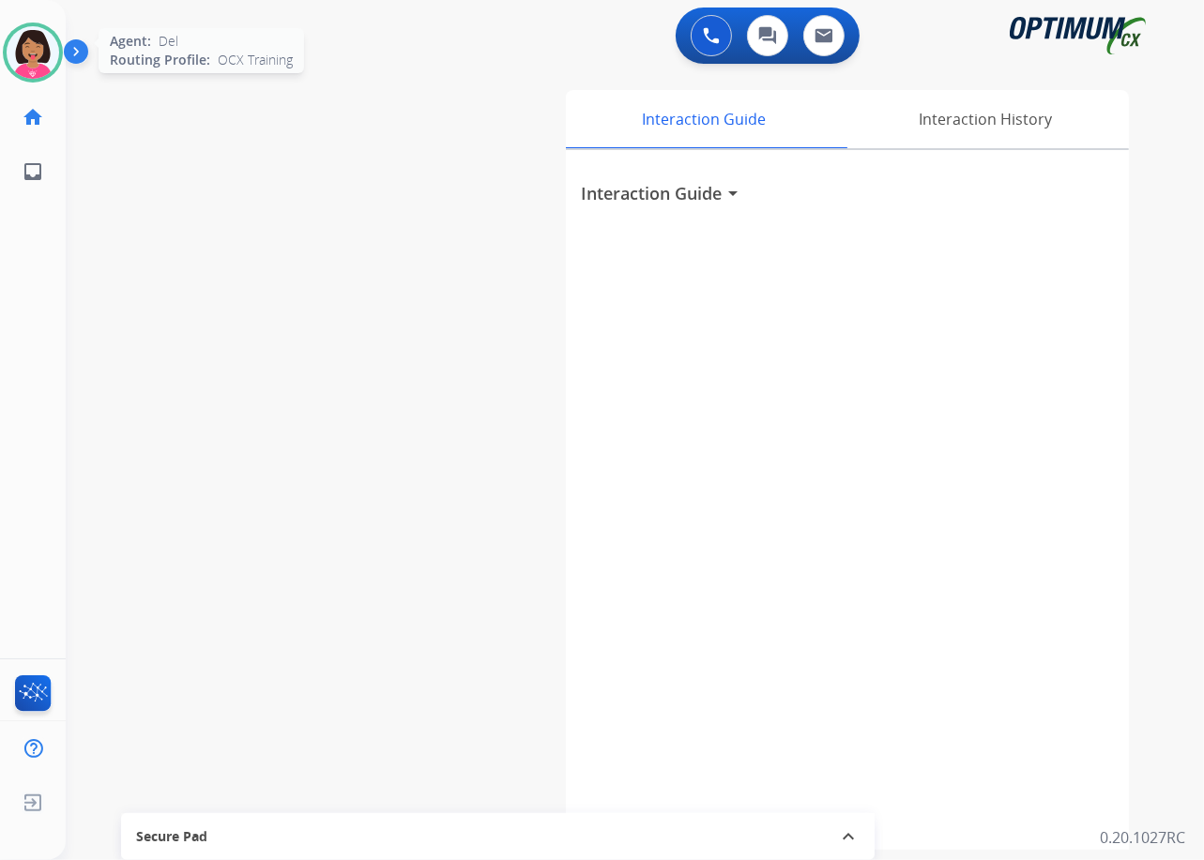
click at [32, 57] on img at bounding box center [33, 52] width 53 height 53
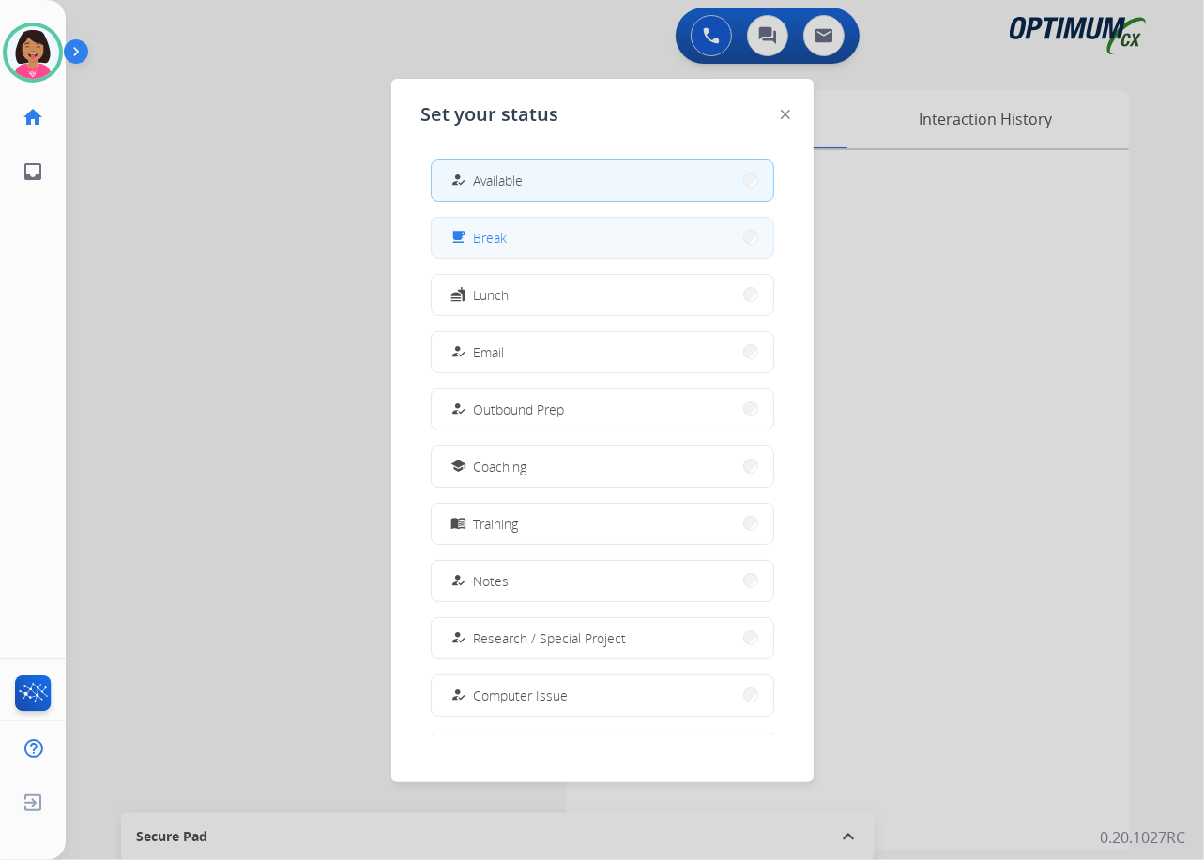
click at [588, 238] on button "free_breakfast Break" at bounding box center [603, 238] width 342 height 40
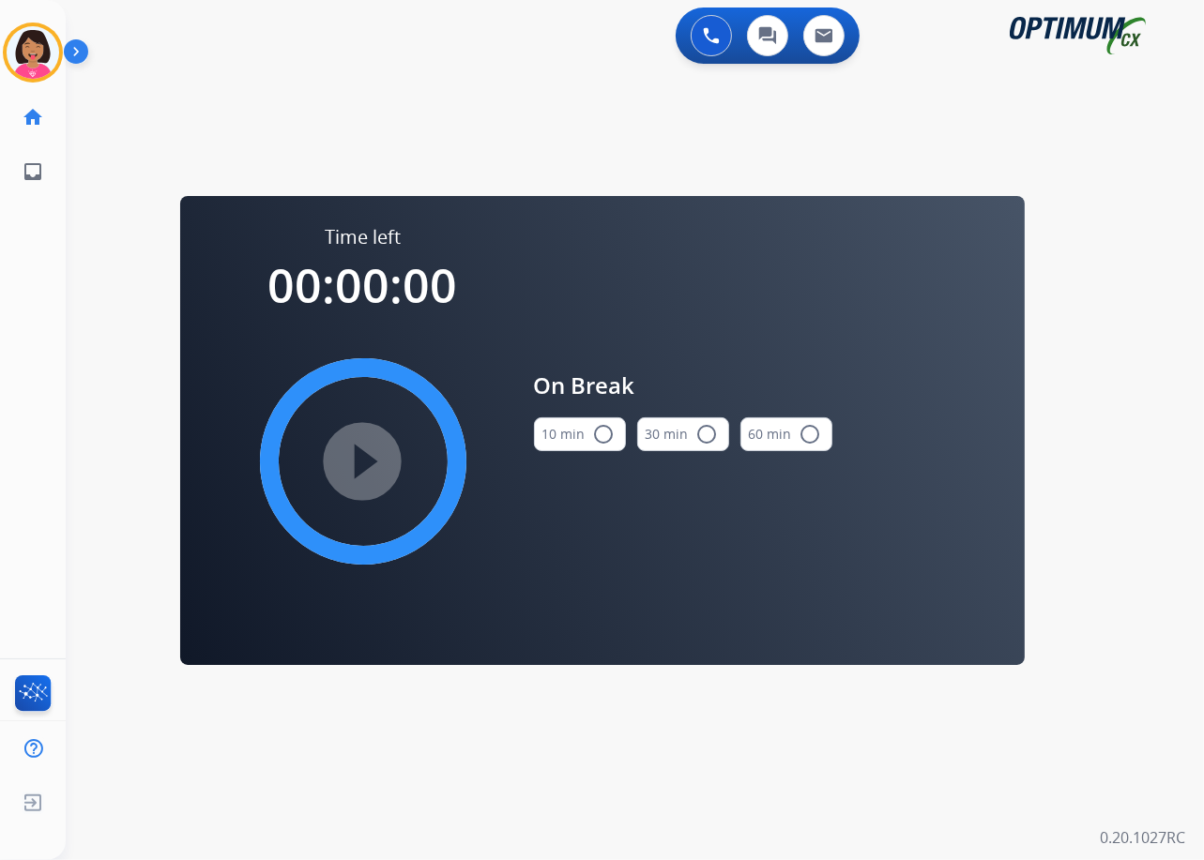
click at [603, 416] on div "10 min radio_button_unchecked" at bounding box center [580, 435] width 92 height 64
click at [603, 446] on button "10 min radio_button_unchecked" at bounding box center [580, 435] width 92 height 34
click at [369, 459] on mat-icon "play_circle_filled" at bounding box center [363, 461] width 23 height 23
click at [72, 551] on div "0 Voice Interactions 0 Chat Interactions 0 Email Interactions swap_horiz Break …" at bounding box center [635, 430] width 1138 height 860
click at [41, 29] on icon at bounding box center [33, 53] width 61 height 61
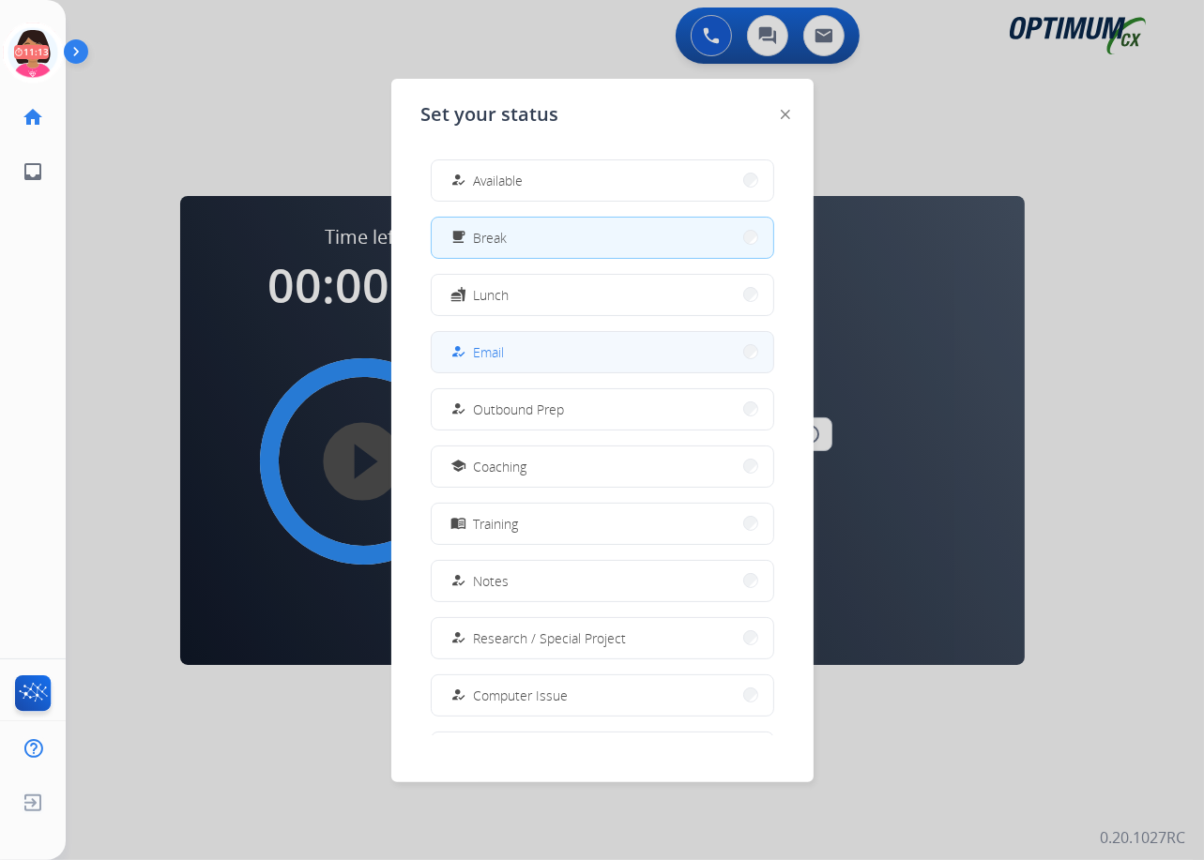
click at [557, 342] on button "how_to_reg Email" at bounding box center [603, 352] width 342 height 40
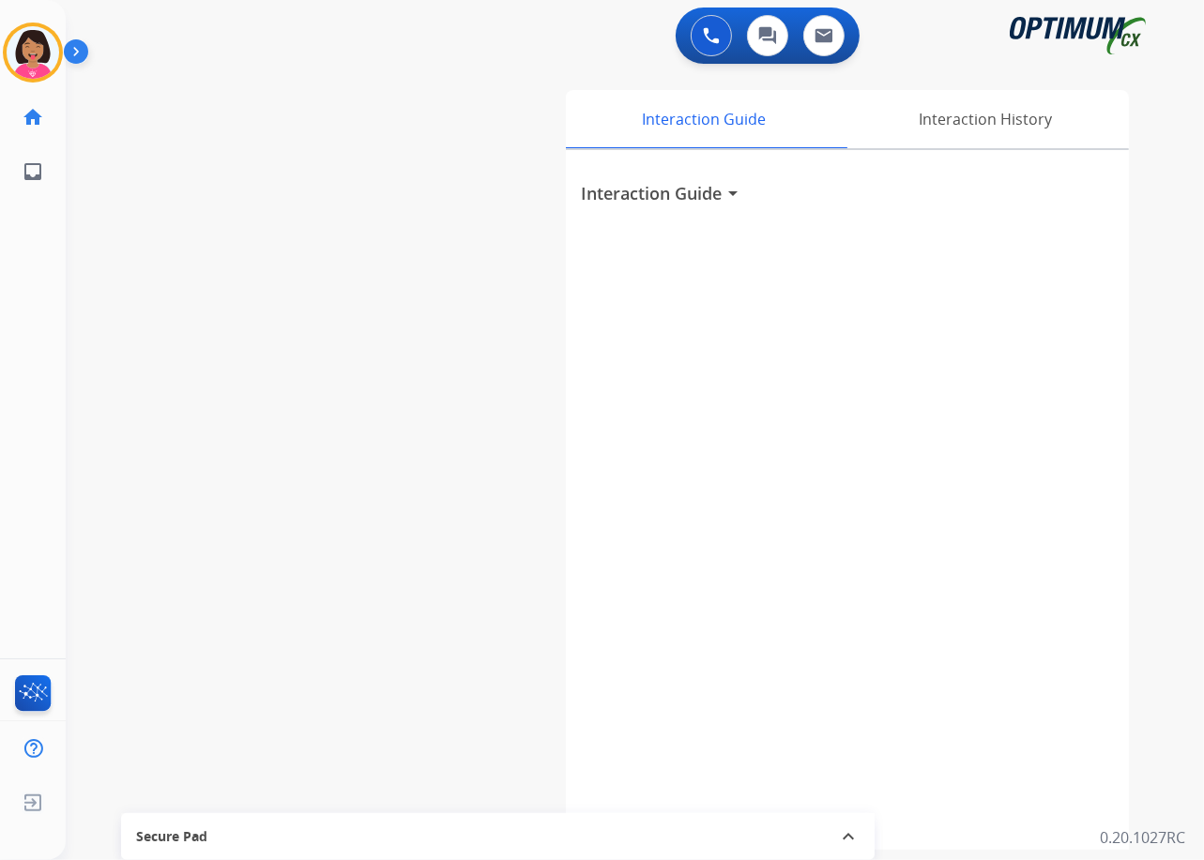
click at [1181, 150] on div "0 Voice Interactions 0 Chat Interactions 0 Email Interactions swap_horiz Break …" at bounding box center [635, 430] width 1138 height 860
